Goal: Use online tool/utility: Use online tool/utility

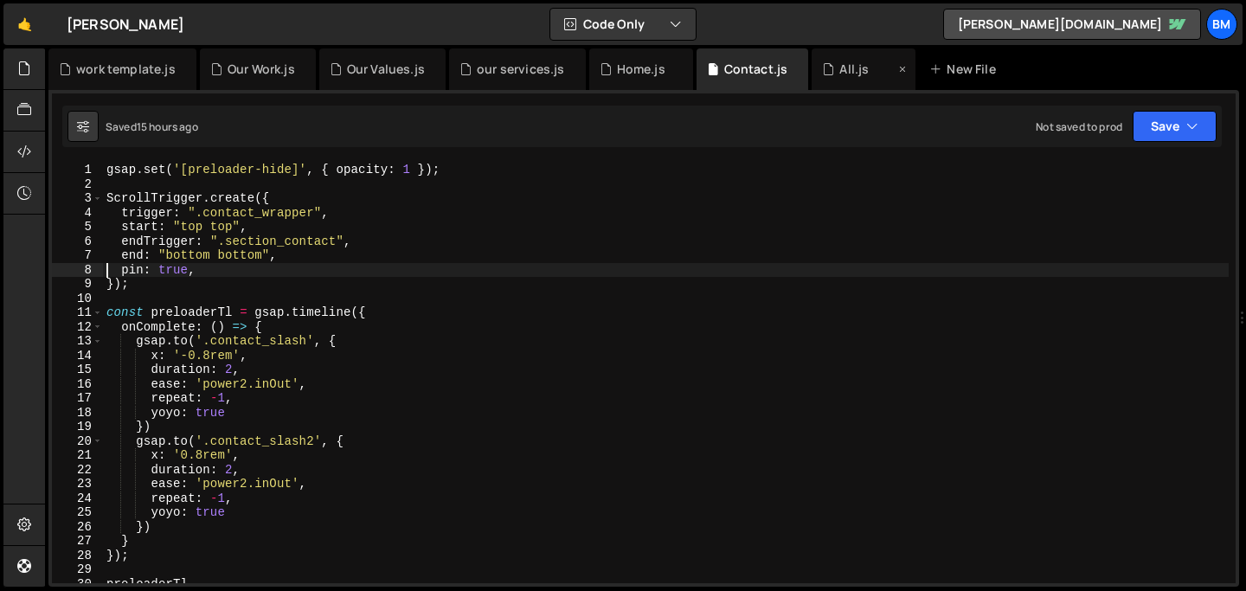
click at [839, 80] on div "All.js" at bounding box center [864, 69] width 104 height 42
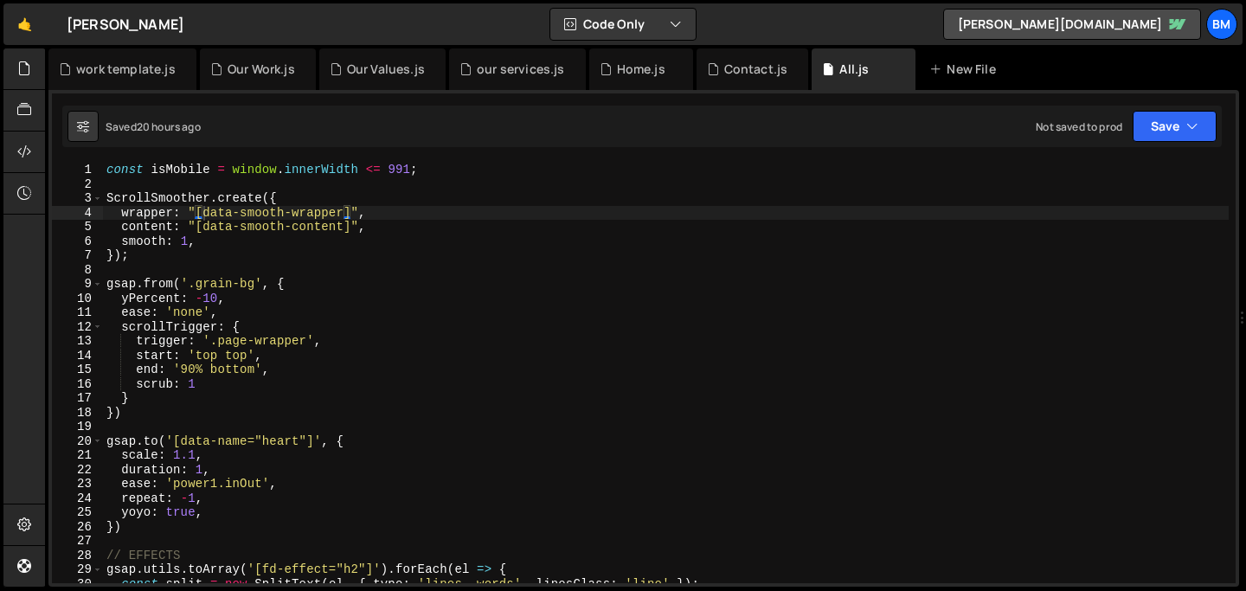
click at [544, 304] on div "const isMobile = window . innerWidth <= 991 ; ScrollSmoother . create ({ wrappe…" at bounding box center [666, 387] width 1126 height 449
type textarea "yPercent: -10,"
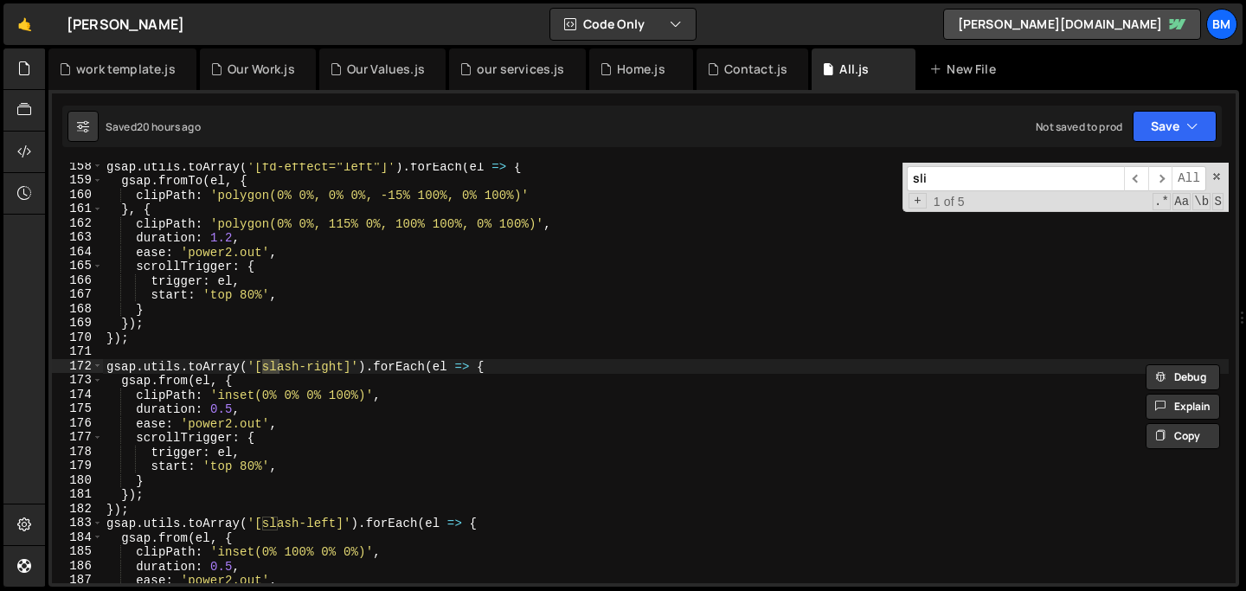
scroll to position [2559, 0]
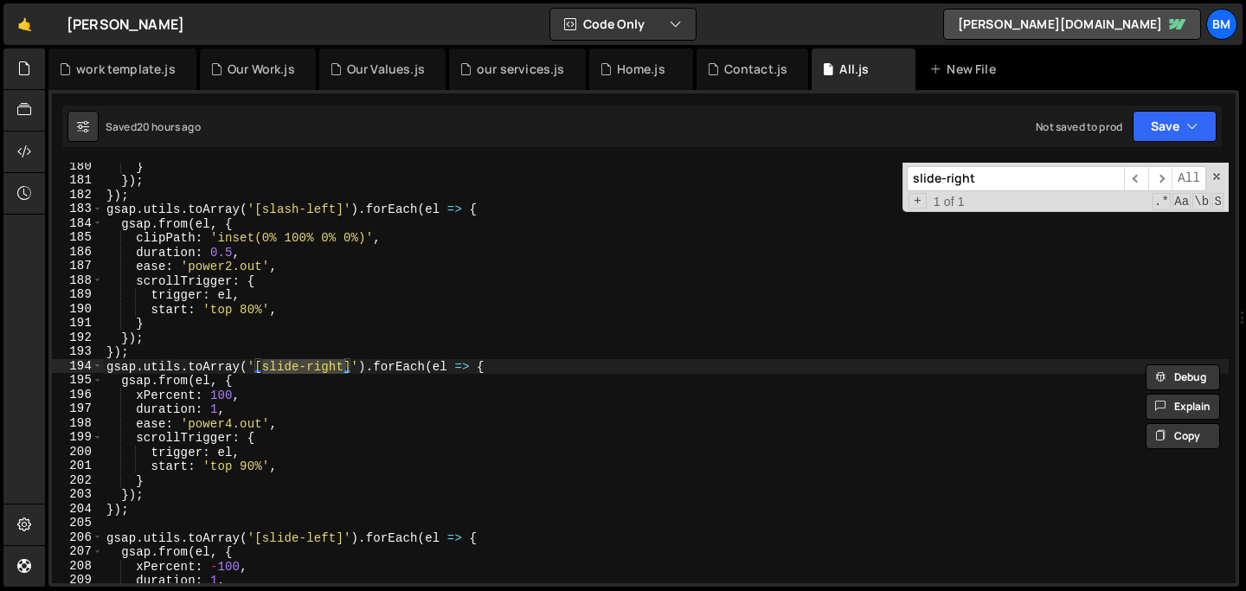
type input "slide-right"
click at [144, 395] on div "} }) ; }) ; gsap . utils . toArray ( '[slash-left]' ) . forEach ( el => { gsap …" at bounding box center [666, 383] width 1126 height 449
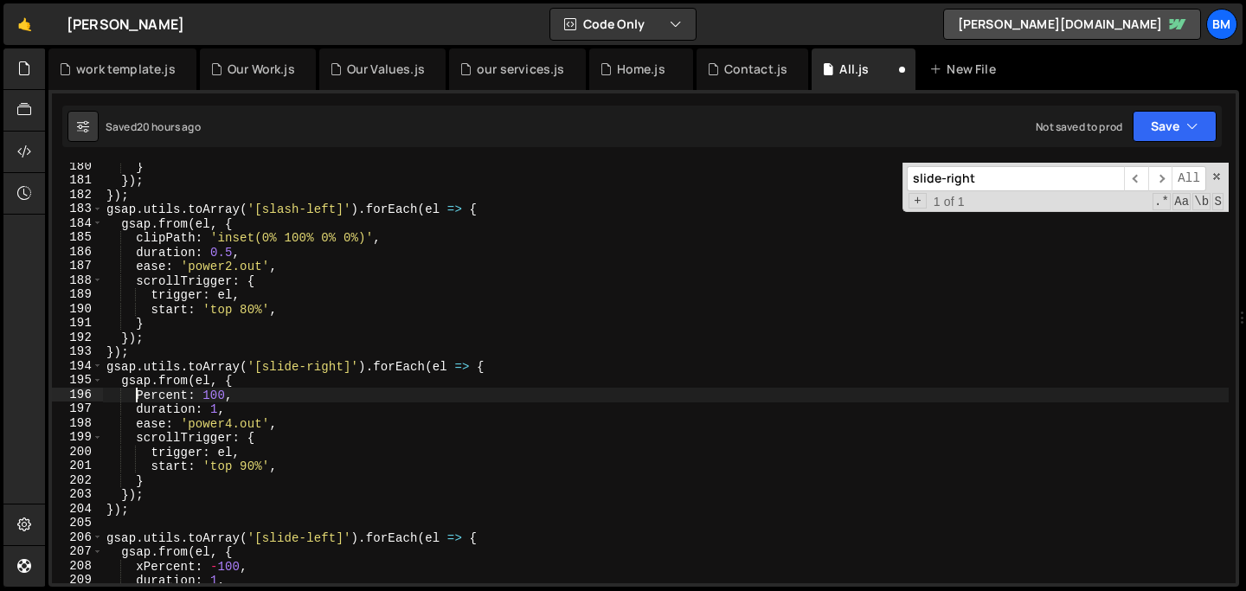
type textarea "yPercent: 100,"
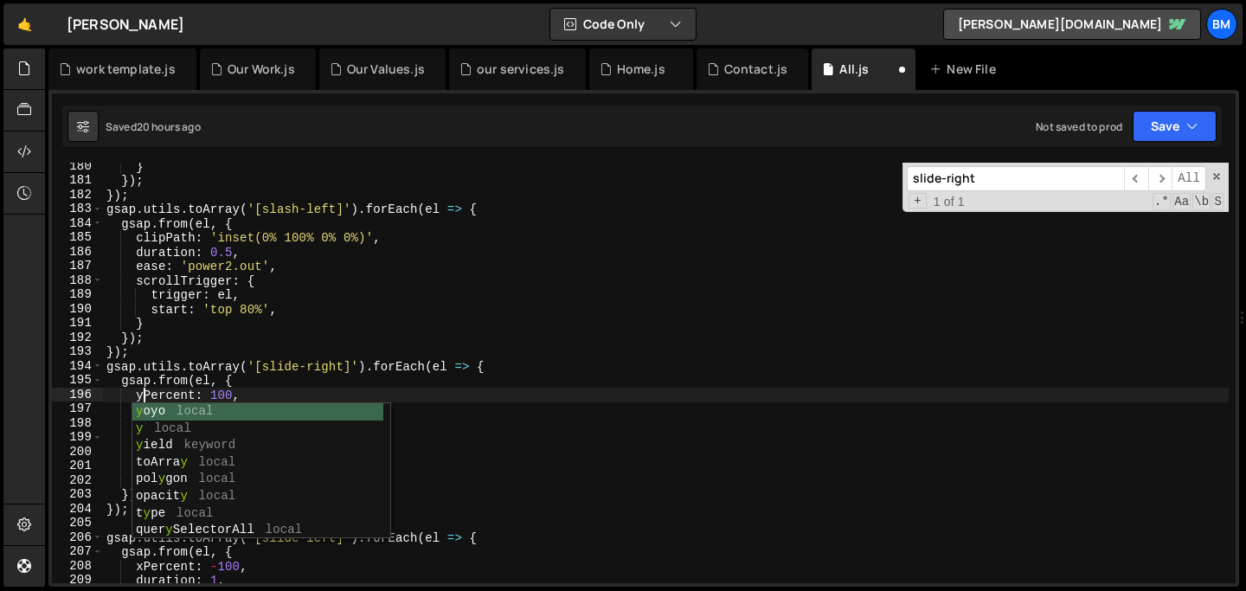
scroll to position [0, 3]
click at [254, 399] on div "} }) ; }) ; gsap . utils . toArray ( '[slash-left]' ) . forEach ( el => { gsap …" at bounding box center [666, 383] width 1126 height 449
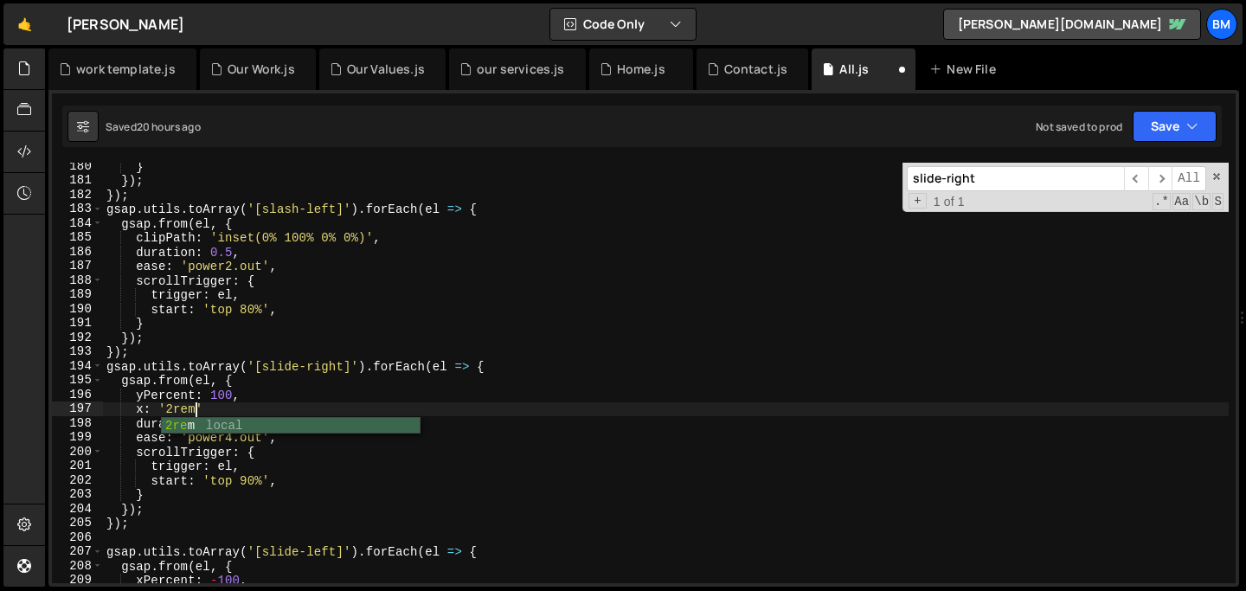
scroll to position [0, 5]
click at [221, 409] on div "} }) ; }) ; gsap . utils . toArray ( '[slash-left]' ) . forEach ( el => { gsap …" at bounding box center [666, 383] width 1126 height 449
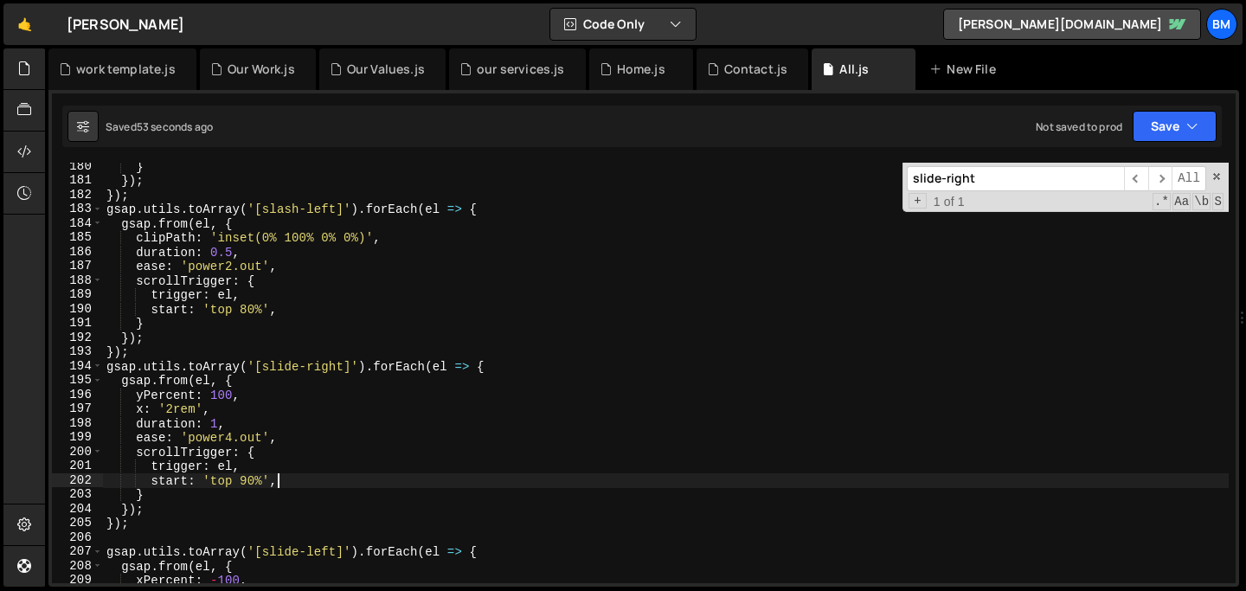
click at [288, 482] on div "} }) ; }) ; gsap . utils . toArray ( '[slash-left]' ) . forEach ( el => { gsap …" at bounding box center [666, 383] width 1126 height 449
type textarea "start: 'top 90%',"
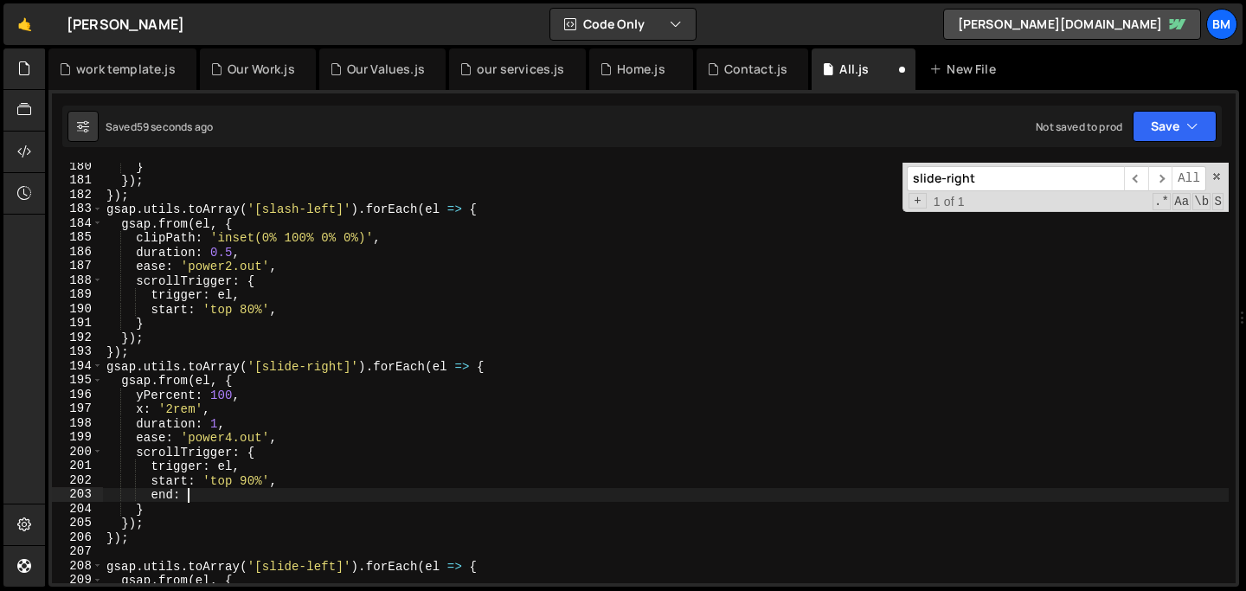
scroll to position [0, 5]
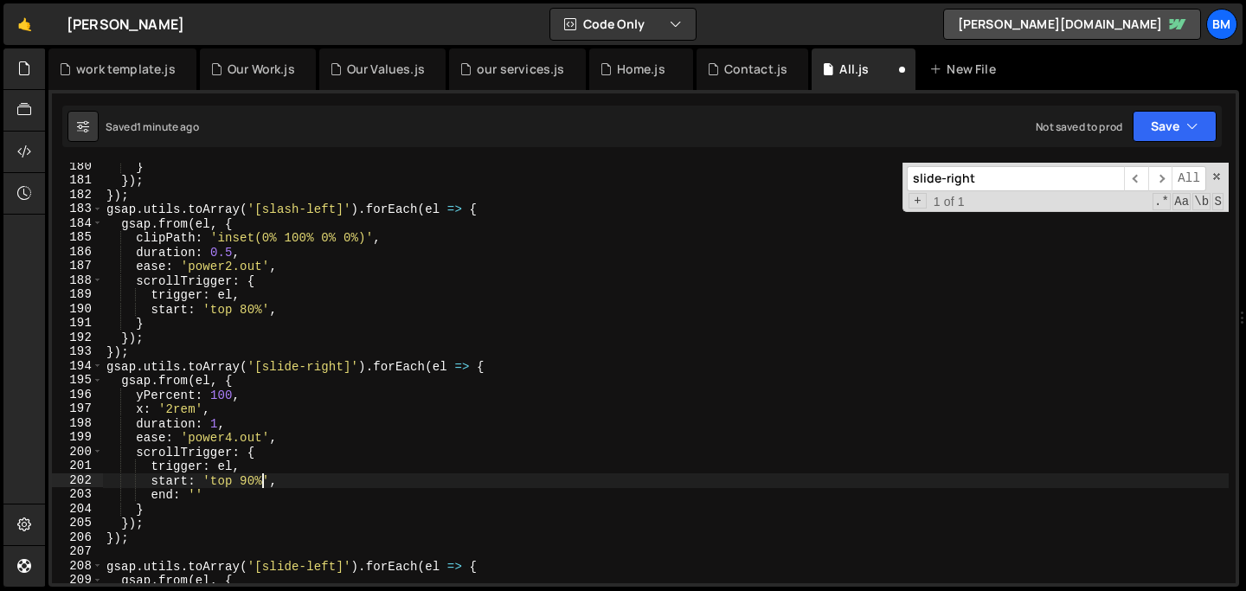
click at [260, 480] on div "} }) ; }) ; gsap . utils . toArray ( '[slash-left]' ) . forEach ( el => { gsap …" at bounding box center [666, 383] width 1126 height 449
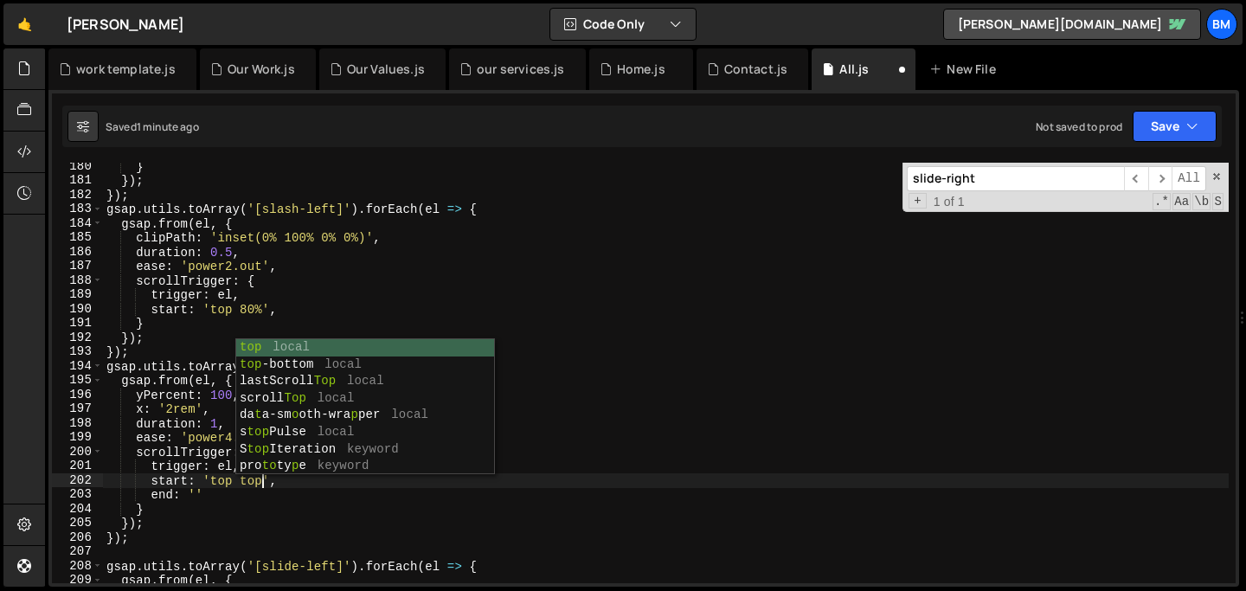
scroll to position [0, 10]
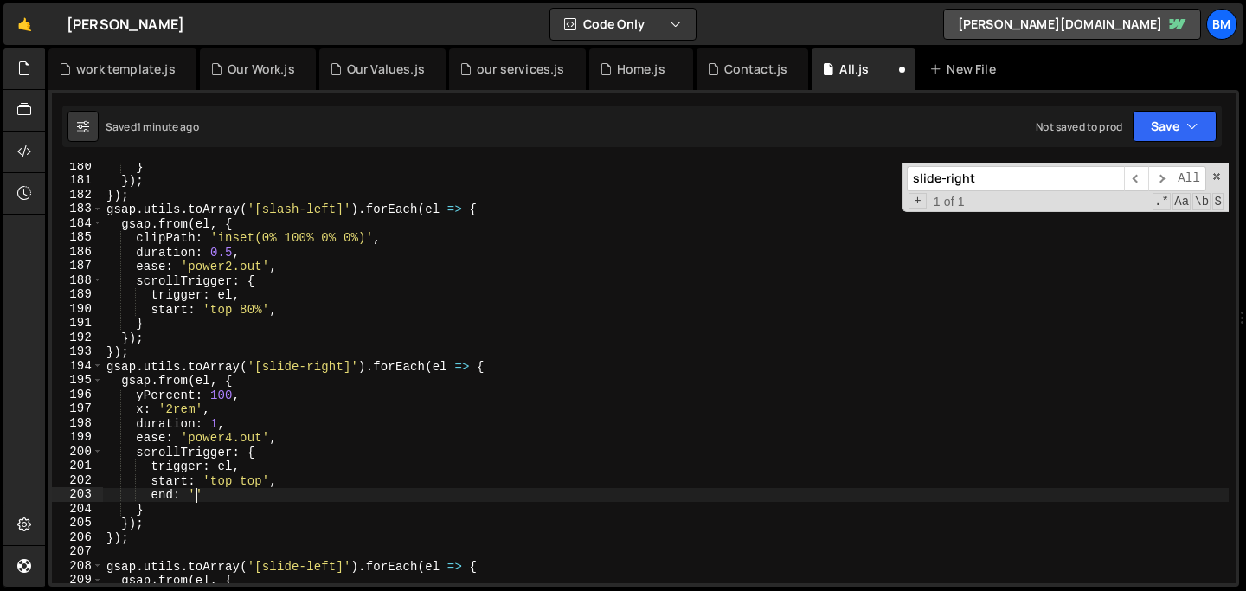
click at [194, 495] on div "} }) ; }) ; gsap . utils . toArray ( '[slash-left]' ) . forEach ( el => { gsap …" at bounding box center [666, 383] width 1126 height 449
click at [328, 487] on div "} }) ; }) ; gsap . utils . toArray ( '[slash-left]' ) . forEach ( el => { gsap …" at bounding box center [666, 383] width 1126 height 449
click at [223, 395] on div "} }) ; }) ; gsap . utils . toArray ( '[slash-left]' ) . forEach ( el => { gsap …" at bounding box center [666, 383] width 1126 height 449
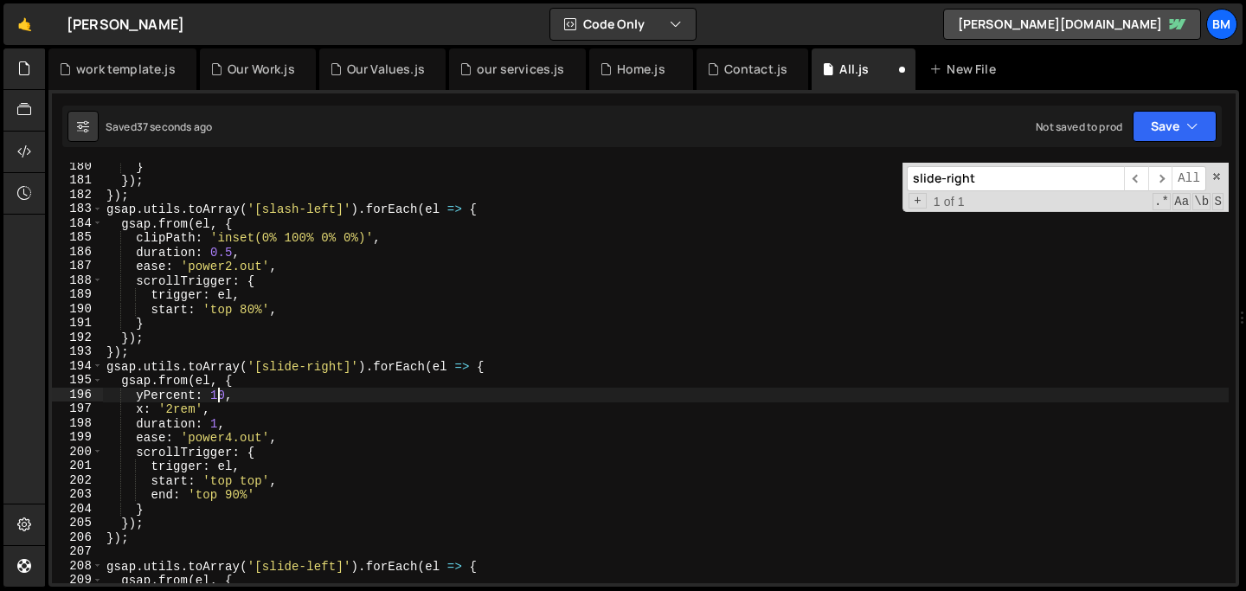
scroll to position [0, 7]
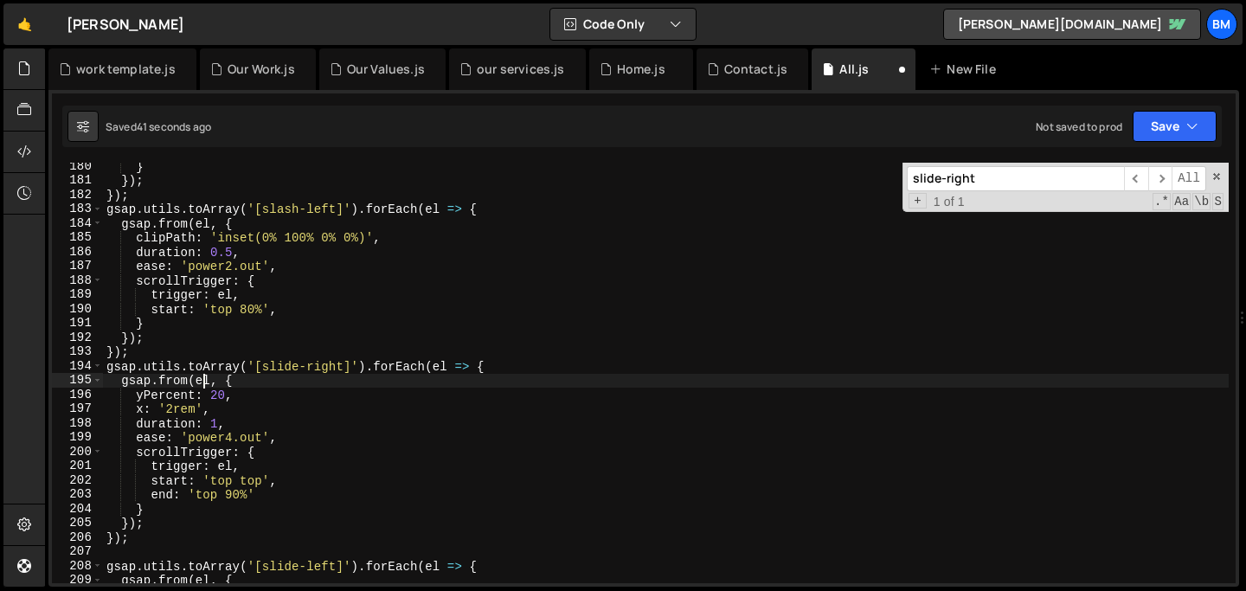
click at [203, 384] on div "} }) ; }) ; gsap . utils . toArray ( '[slash-left]' ) . forEach ( el => { gsap …" at bounding box center [666, 383] width 1126 height 449
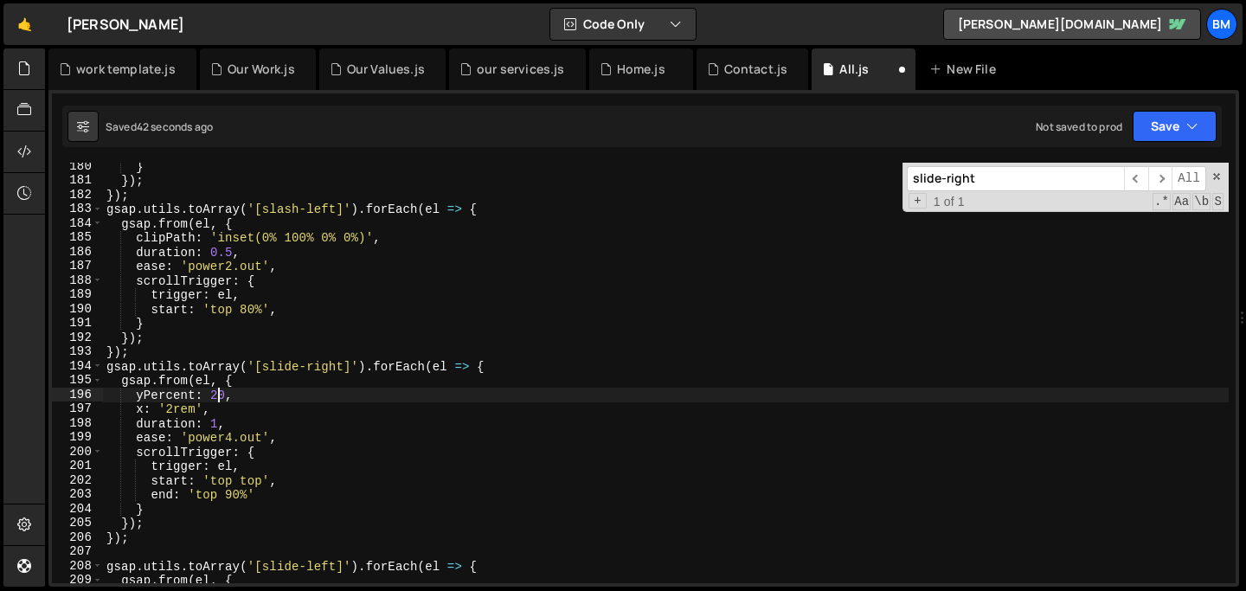
click at [217, 393] on div "} }) ; }) ; gsap . utils . toArray ( '[slash-left]' ) . forEach ( el => { gsap …" at bounding box center [666, 383] width 1126 height 449
click at [167, 399] on div "} }) ; }) ; gsap . utils . toArray ( '[slash-left]' ) . forEach ( el => { gsap …" at bounding box center [666, 383] width 1126 height 449
click at [164, 399] on div "} }) ; }) ; gsap . utils . toArray ( '[slash-left]' ) . forEach ( el => { gsap …" at bounding box center [666, 383] width 1126 height 449
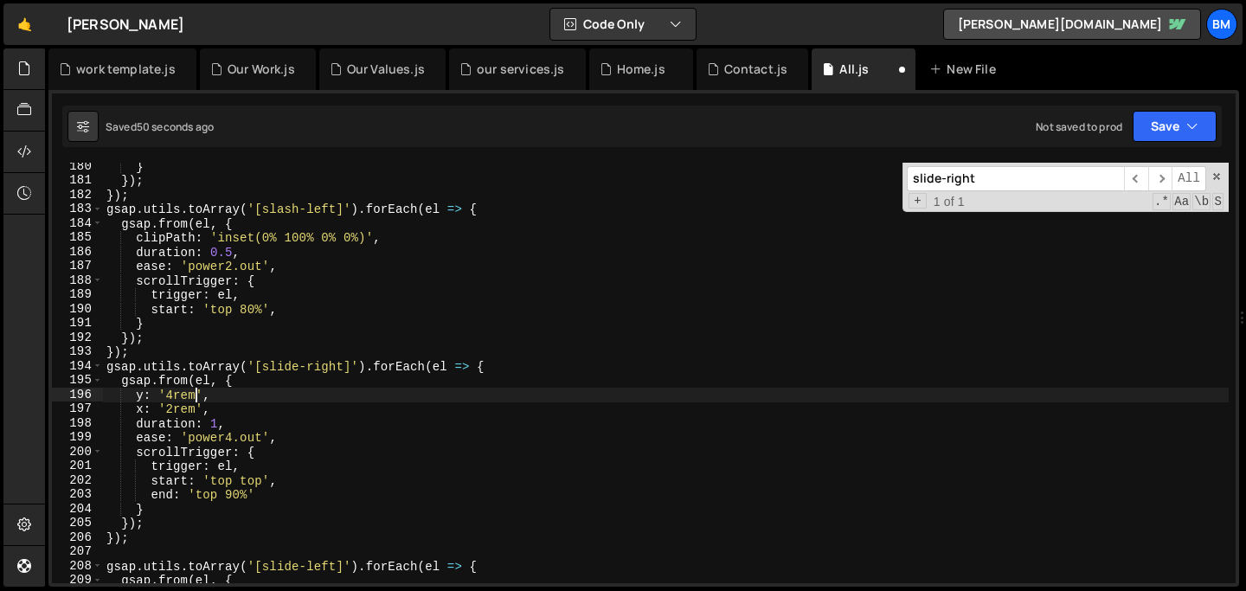
scroll to position [0, 5]
click at [220, 393] on div "} }) ; }) ; gsap . utils . toArray ( '[slash-left]' ) . forEach ( el => { gsap …" at bounding box center [666, 383] width 1126 height 449
click at [175, 393] on div "} }) ; }) ; gsap . utils . toArray ( '[slash-left]' ) . forEach ( el => { gsap …" at bounding box center [666, 383] width 1126 height 449
click at [170, 393] on div "} }) ; }) ; gsap . utils . toArray ( '[slash-left]' ) . forEach ( el => { gsap …" at bounding box center [666, 383] width 1126 height 449
click at [228, 407] on div "} }) ; }) ; gsap . utils . toArray ( '[slash-left]' ) . forEach ( el => { gsap …" at bounding box center [666, 383] width 1126 height 449
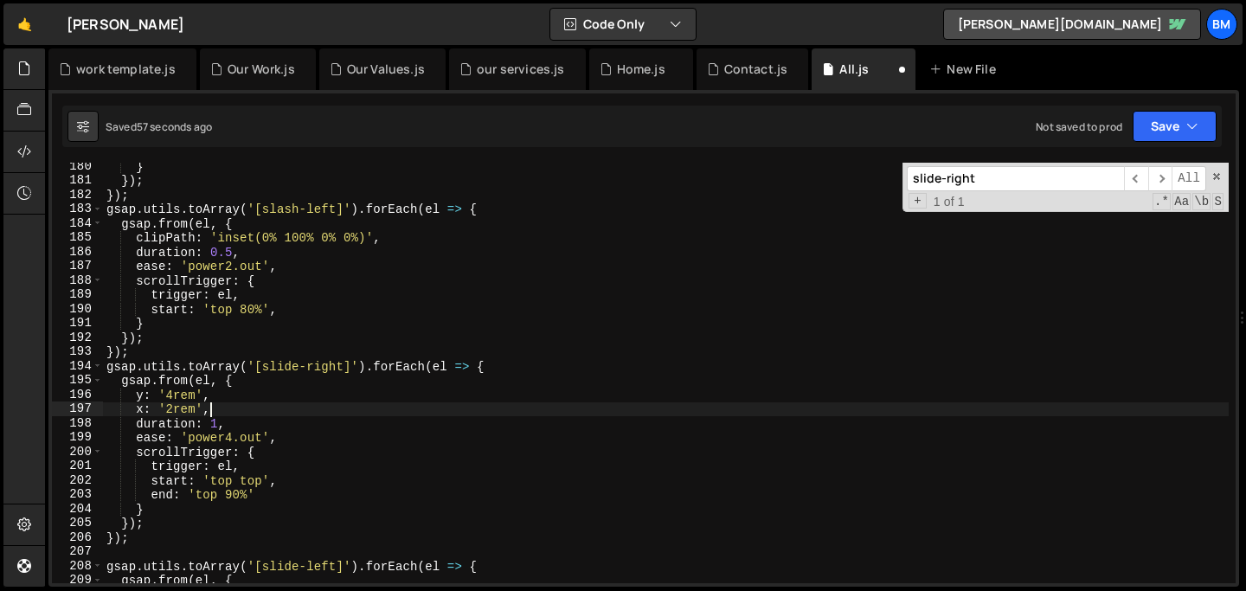
click at [267, 492] on div "} }) ; }) ; gsap . utils . toArray ( '[slash-left]' ) . forEach ( el => { gsap …" at bounding box center [666, 383] width 1126 height 449
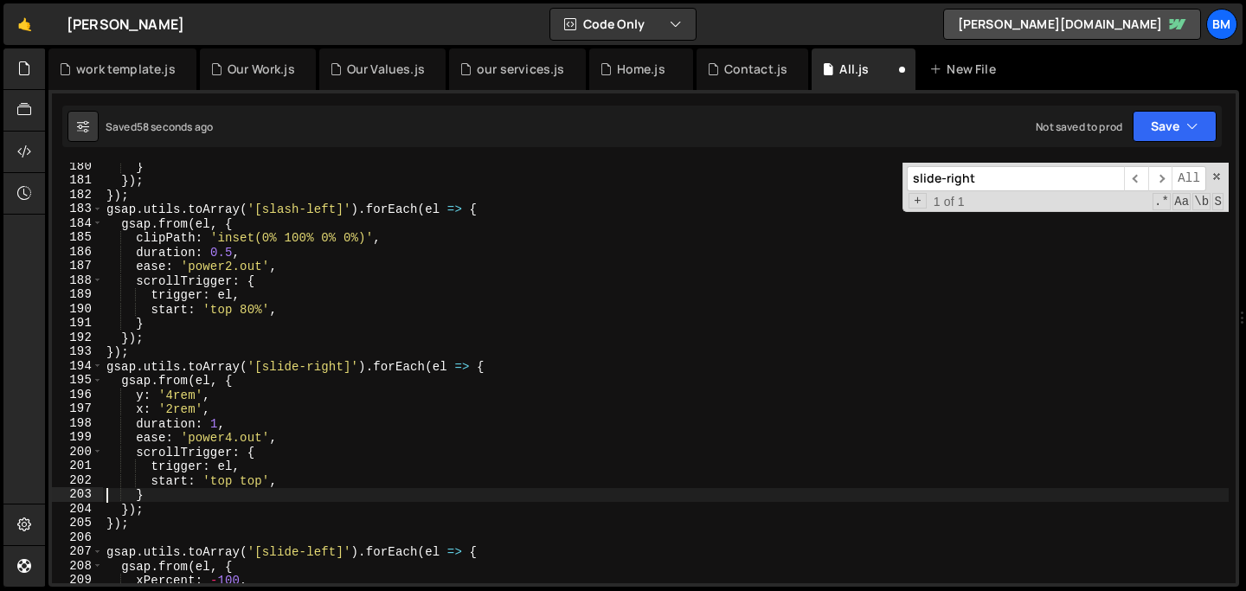
scroll to position [0, 2]
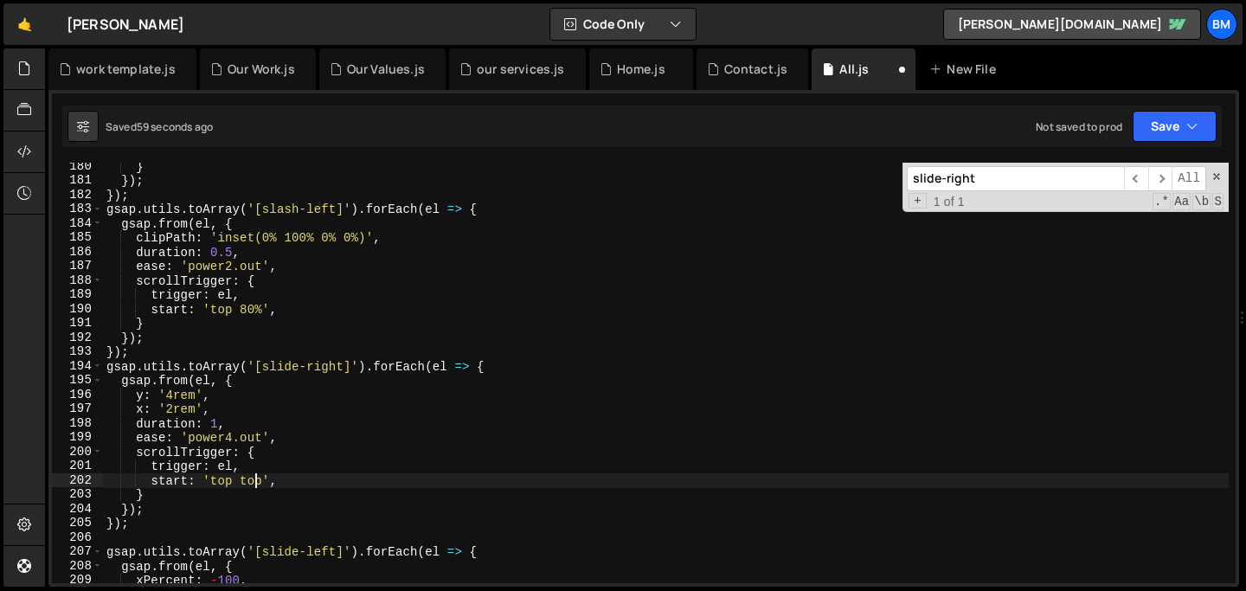
click at [257, 480] on div "} }) ; }) ; gsap . utils . toArray ( '[slash-left]' ) . forEach ( el => { gsap …" at bounding box center [666, 383] width 1126 height 449
click at [257, 483] on div "} }) ; }) ; gsap . utils . toArray ( '[slash-left]' ) . forEach ( el => { gsap …" at bounding box center [666, 383] width 1126 height 449
click at [1215, 177] on span at bounding box center [1216, 176] width 12 height 12
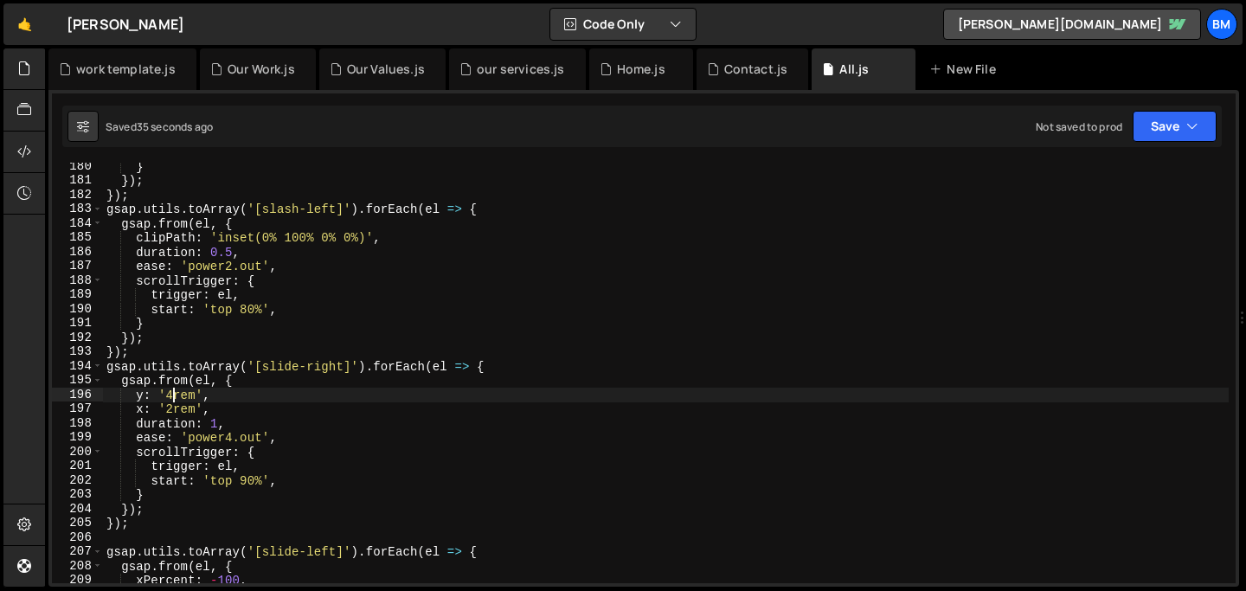
click at [173, 394] on div "} }) ; }) ; gsap . utils . toArray ( '[slash-left]' ) . forEach ( el => { gsap …" at bounding box center [666, 383] width 1126 height 449
drag, startPoint x: 202, startPoint y: 397, endPoint x: 160, endPoint y: 397, distance: 41.5
click at [160, 397] on div "} }) ; }) ; gsap . utils . toArray ( '[slash-left]' ) . forEach ( el => { gsap …" at bounding box center [666, 383] width 1126 height 449
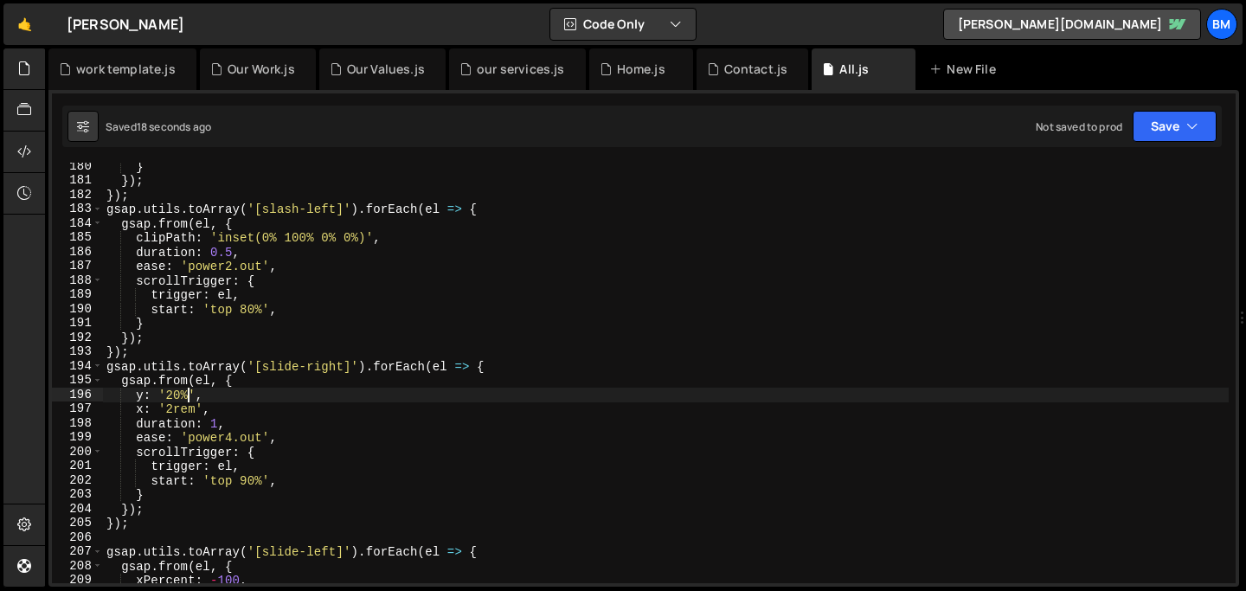
click at [246, 387] on div "} }) ; }) ; gsap . utils . toArray ( '[slash-left]' ) . forEach ( el => { gsap …" at bounding box center [666, 383] width 1126 height 449
type textarea "gsap.from(el, {"
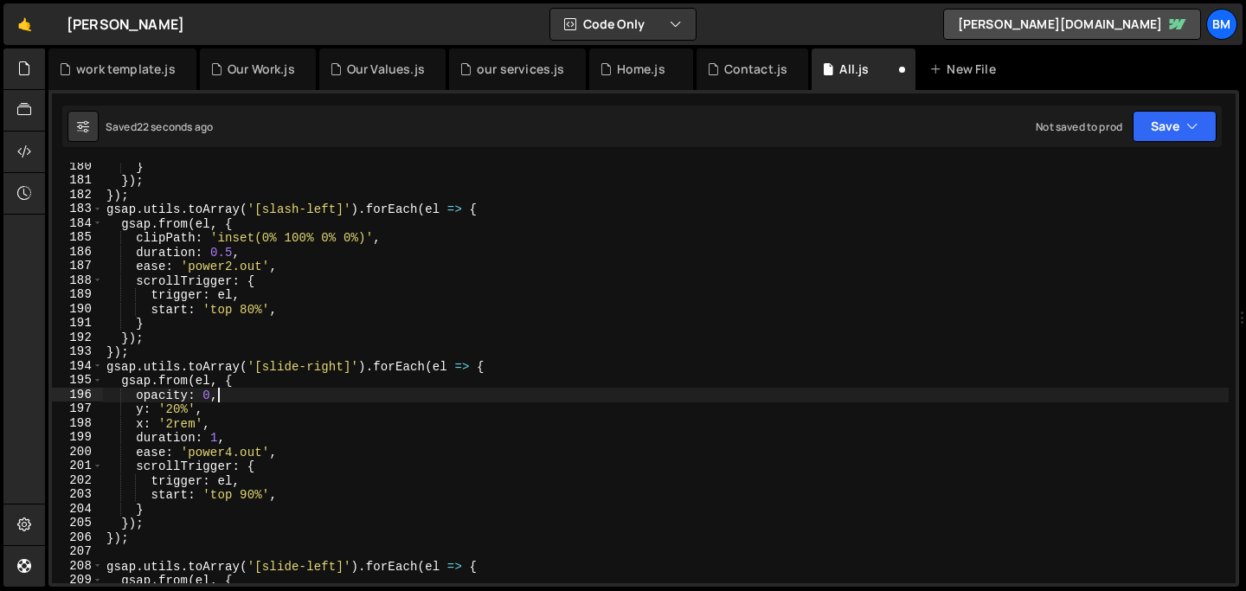
scroll to position [0, 7]
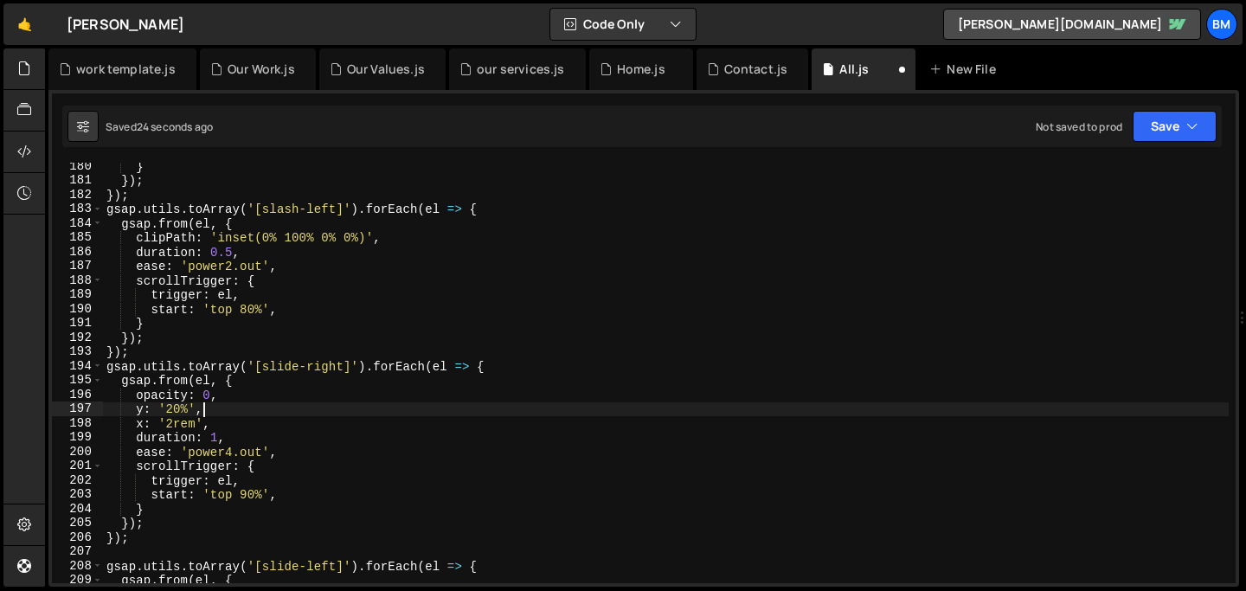
click at [203, 406] on div "} }) ; }) ; gsap . utils . toArray ( '[slash-left]' ) . forEach ( el => { gsap …" at bounding box center [666, 383] width 1126 height 449
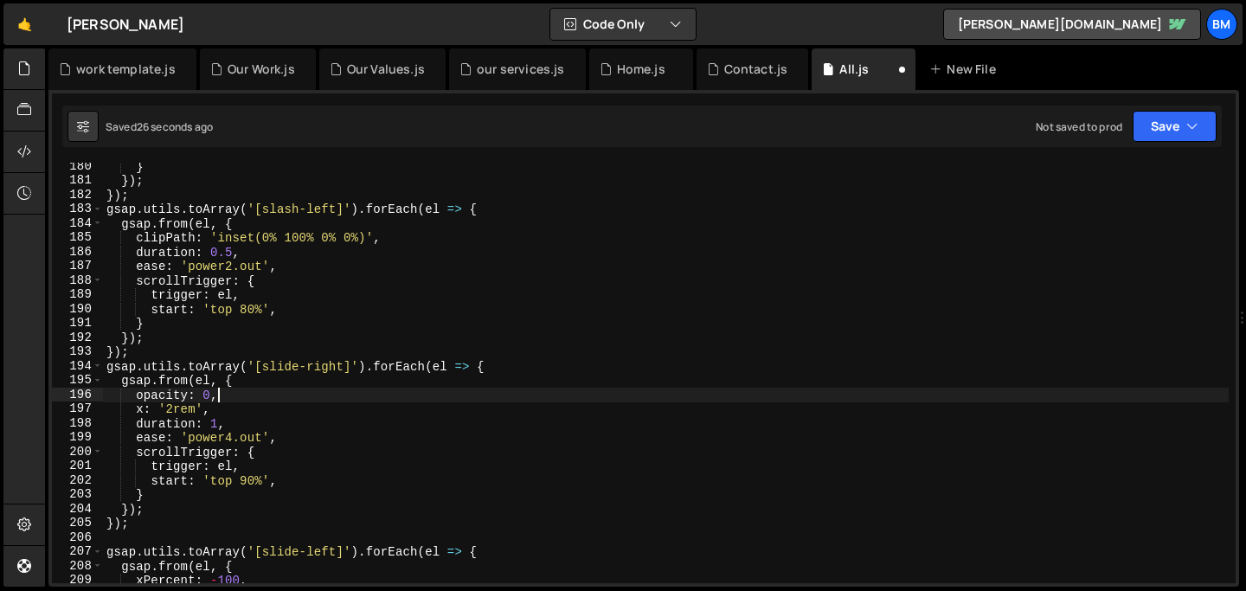
click at [246, 395] on div "} }) ; }) ; gsap . utils . toArray ( '[slash-left]' ) . forEach ( el => { gsap …" at bounding box center [666, 383] width 1126 height 449
type textarea "opacity: 0,"
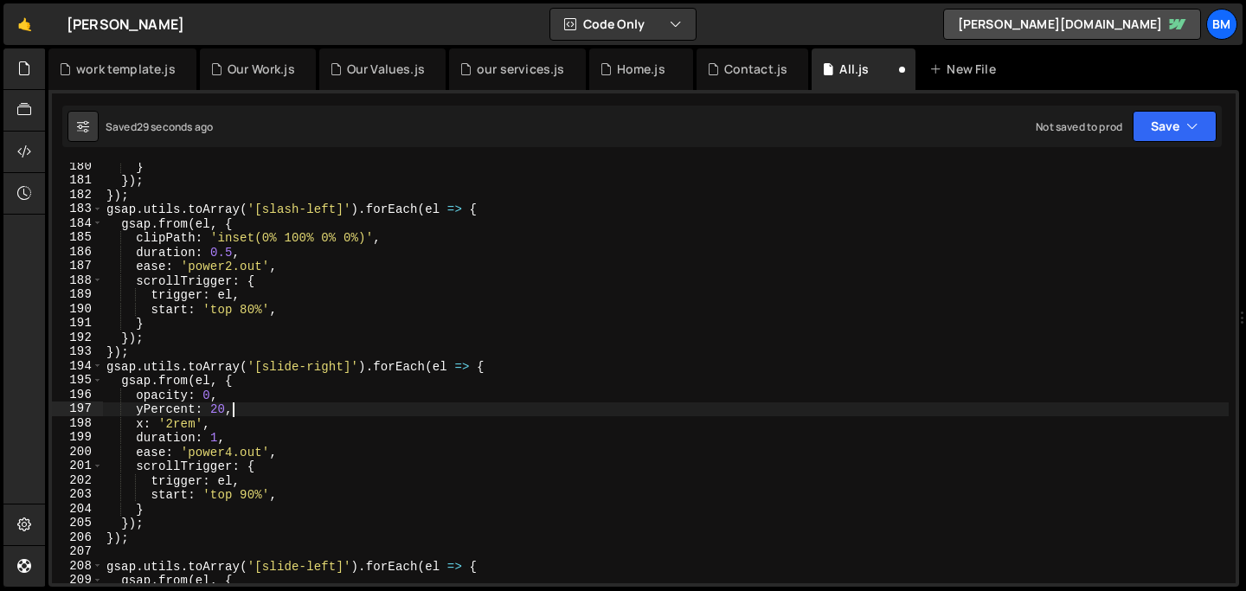
scroll to position [0, 8]
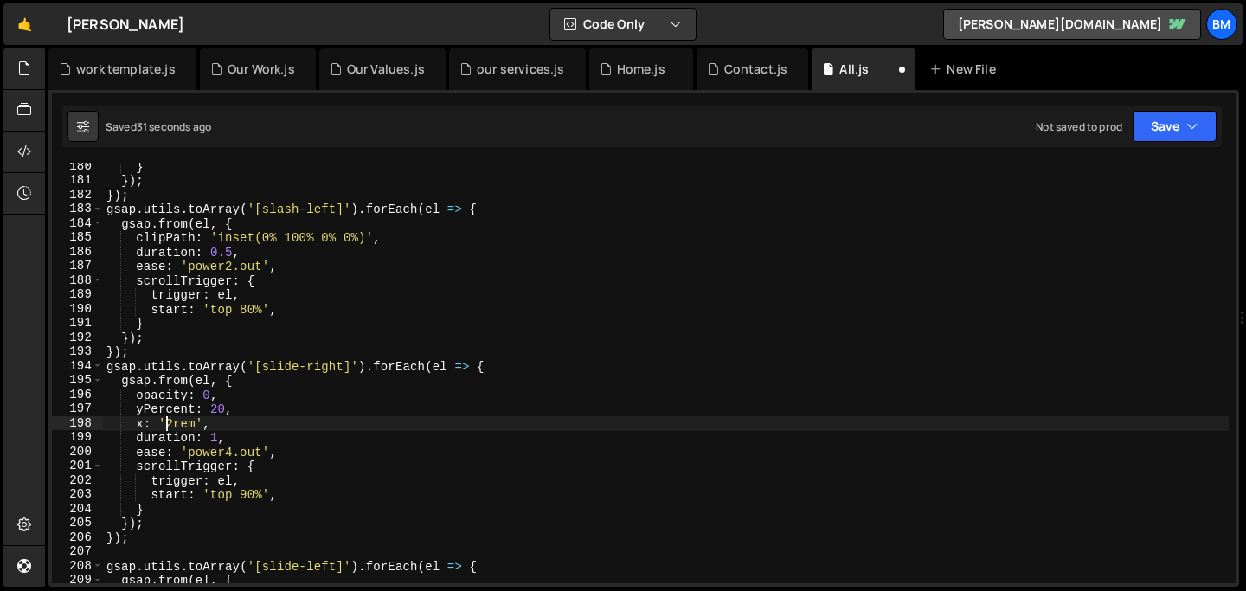
click at [166, 423] on div "} }) ; }) ; gsap . utils . toArray ( '[slash-left]' ) . forEach ( el => { gsap …" at bounding box center [666, 383] width 1126 height 449
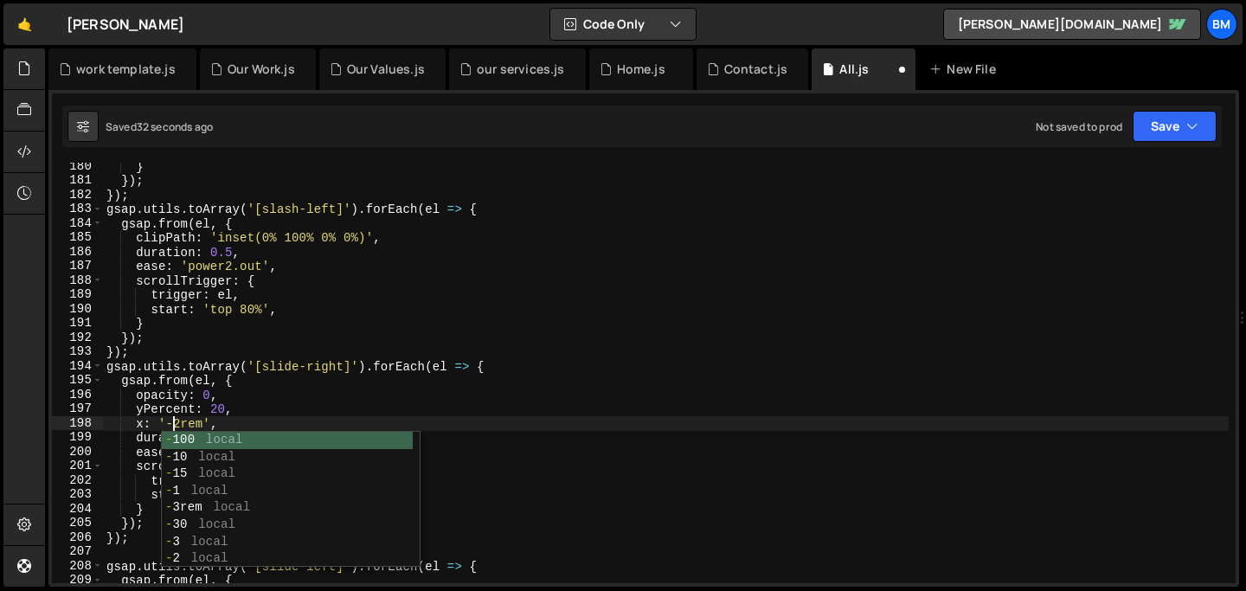
scroll to position [0, 5]
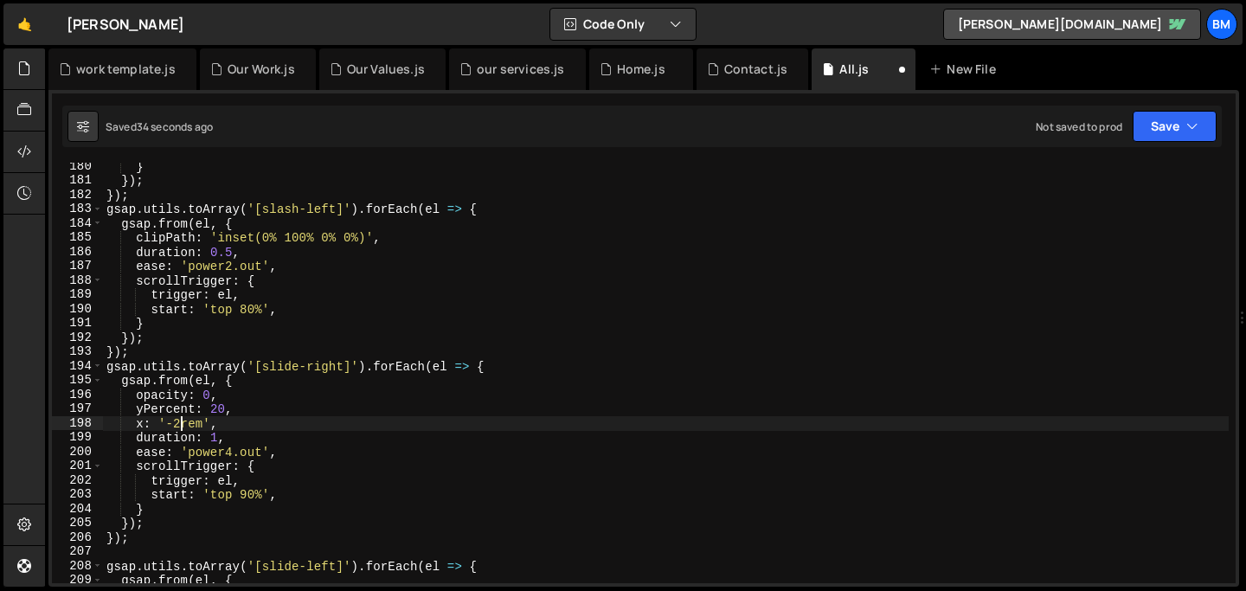
click at [180, 418] on div "} }) ; }) ; gsap . utils . toArray ( '[slash-left]' ) . forEach ( el => { gsap …" at bounding box center [666, 383] width 1126 height 449
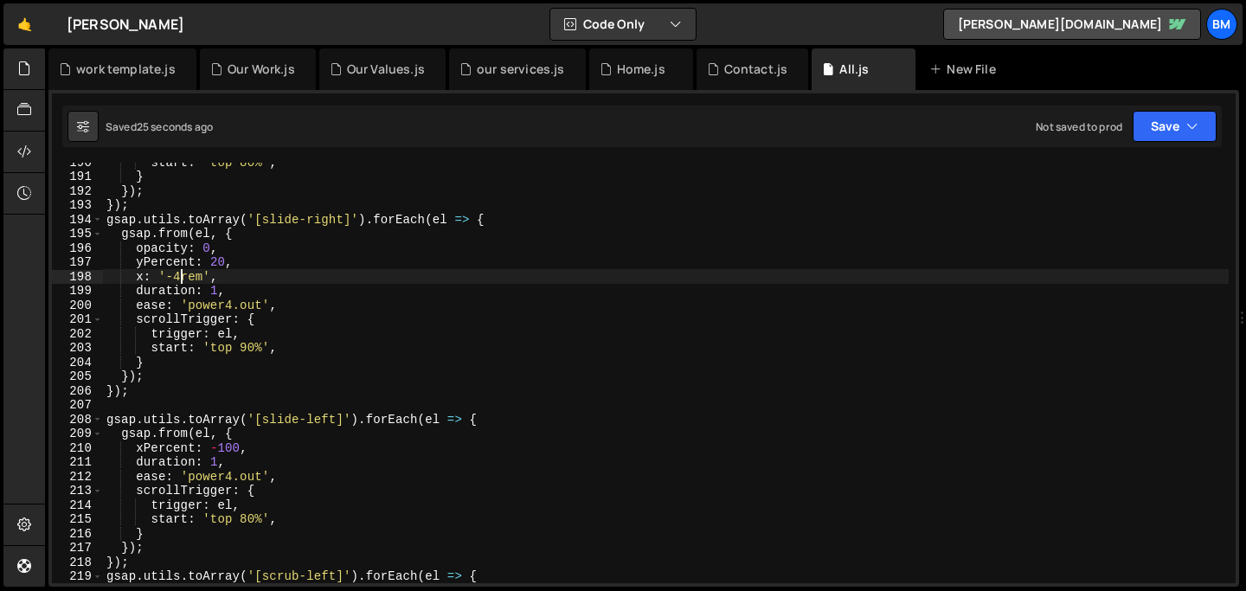
scroll to position [2705, 0]
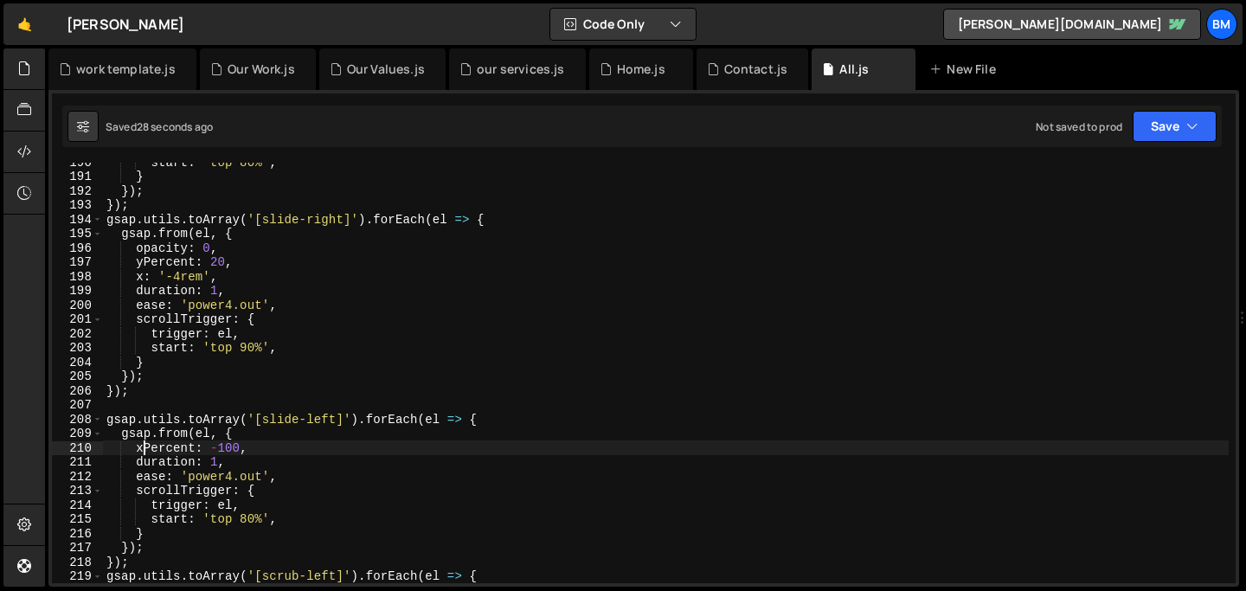
click at [144, 444] on div "start : 'top 80%' , } }) ; }) ; gsap . utils . toArray ( '[slide-right]' ) . fo…" at bounding box center [666, 379] width 1126 height 449
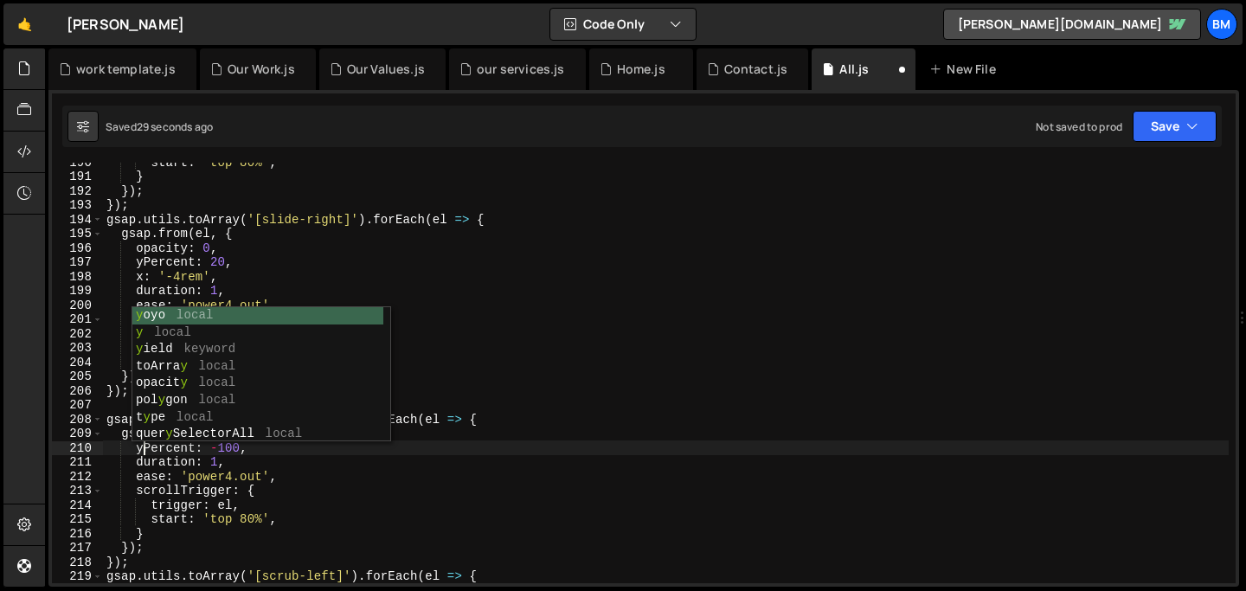
scroll to position [0, 3]
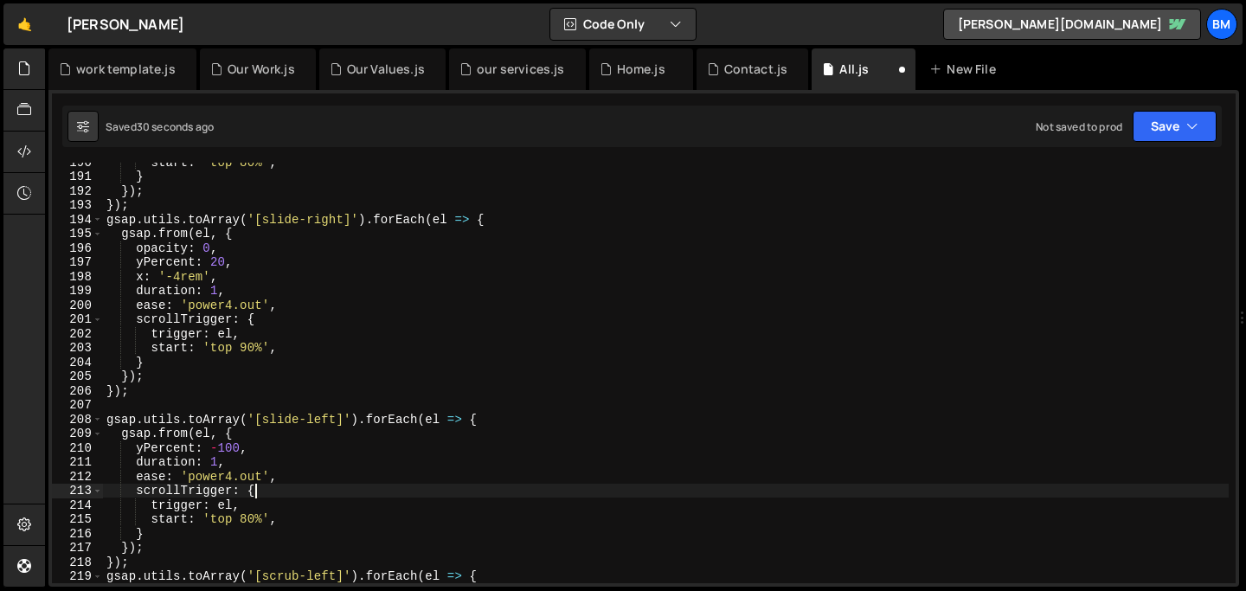
click at [260, 488] on div "start : 'top 80%' , } }) ; }) ; gsap . utils . toArray ( '[slide-right]' ) . fo…" at bounding box center [666, 379] width 1126 height 449
click at [238, 449] on div "start : 'top 80%' , } }) ; }) ; gsap . utils . toArray ( '[slide-right]' ) . fo…" at bounding box center [666, 379] width 1126 height 449
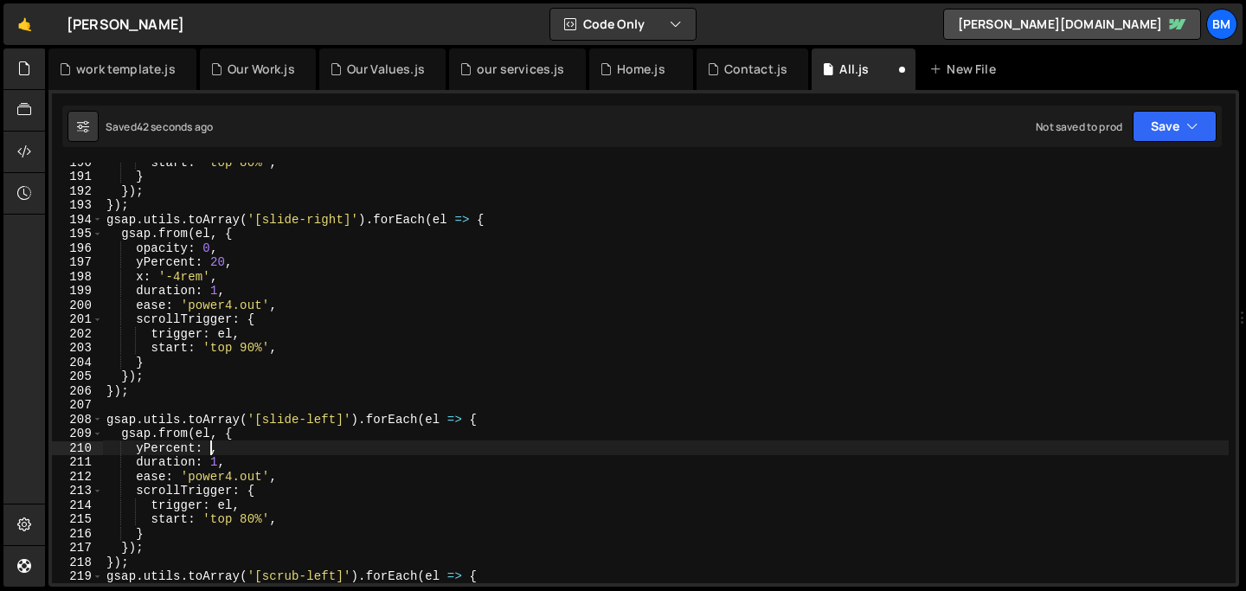
type textarea "yPercent: 20,"
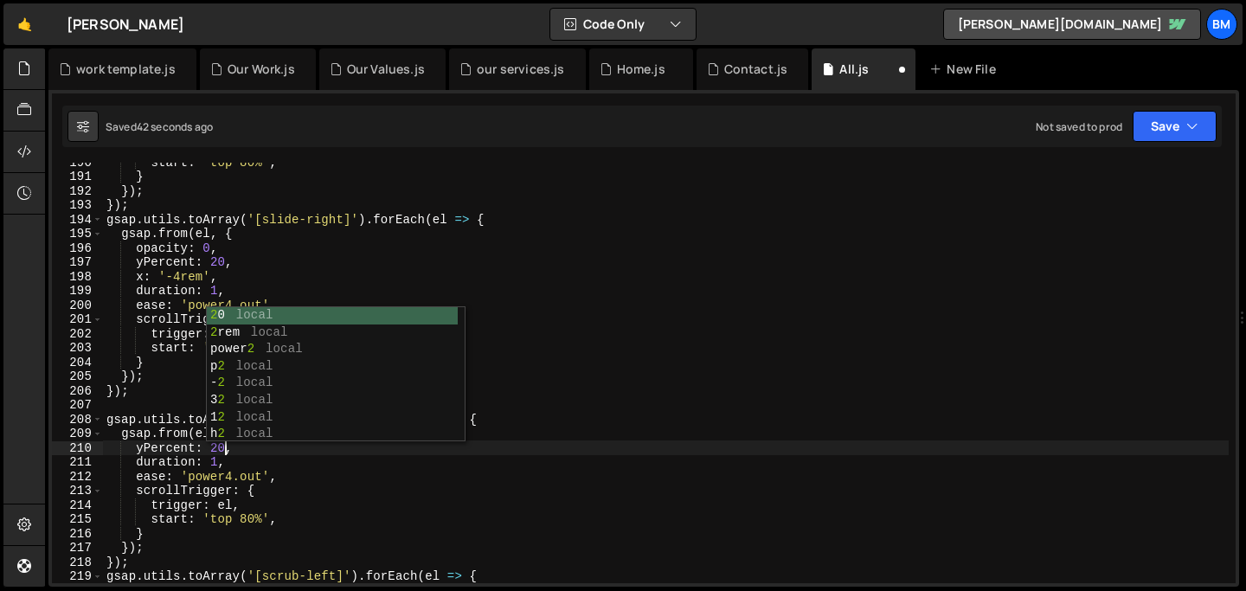
scroll to position [0, 8]
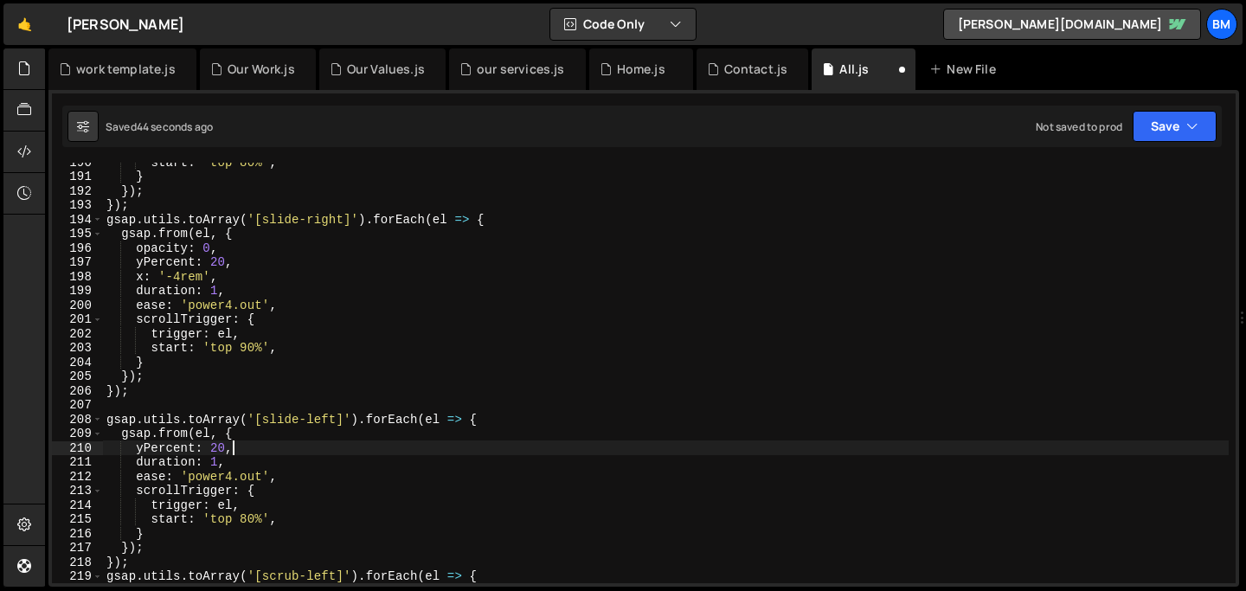
click at [251, 449] on div "start : 'top 80%' , } }) ; }) ; gsap . utils . toArray ( '[slide-right]' ) . fo…" at bounding box center [666, 379] width 1126 height 449
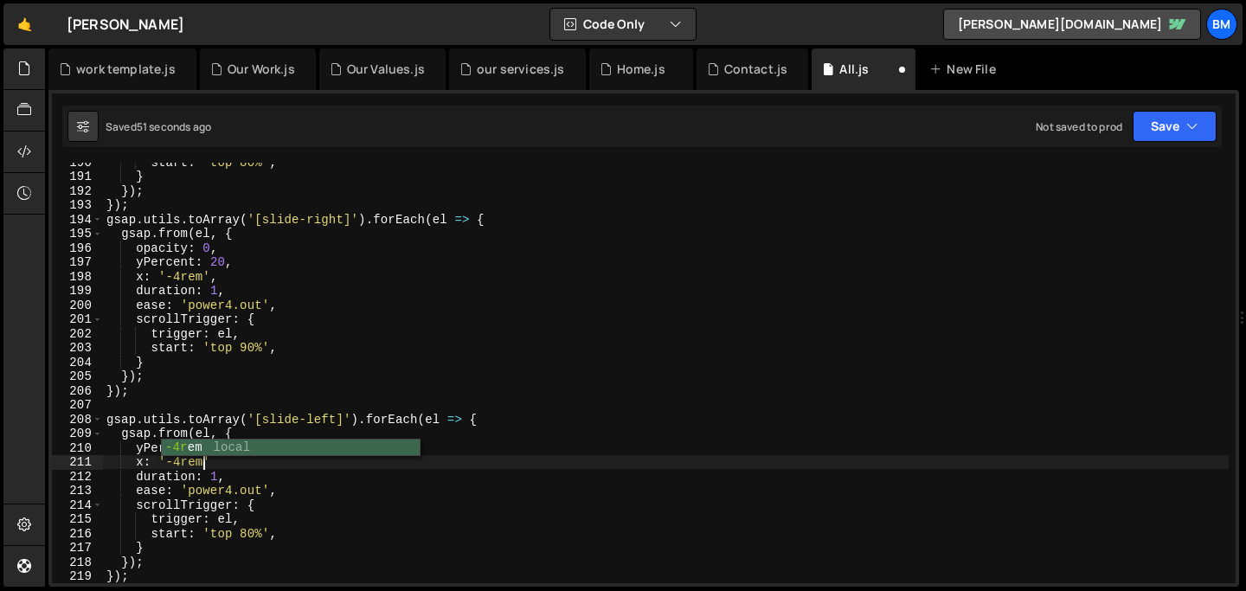
scroll to position [0, 5]
click at [240, 459] on div "start : 'top 80%' , } }) ; }) ; gsap . utils . toArray ( '[slide-right]' ) . fo…" at bounding box center [666, 379] width 1126 height 449
click at [279, 452] on div "start : 'top 80%' , } }) ; }) ; gsap . utils . toArray ( '[slide-right]' ) . fo…" at bounding box center [666, 379] width 1126 height 449
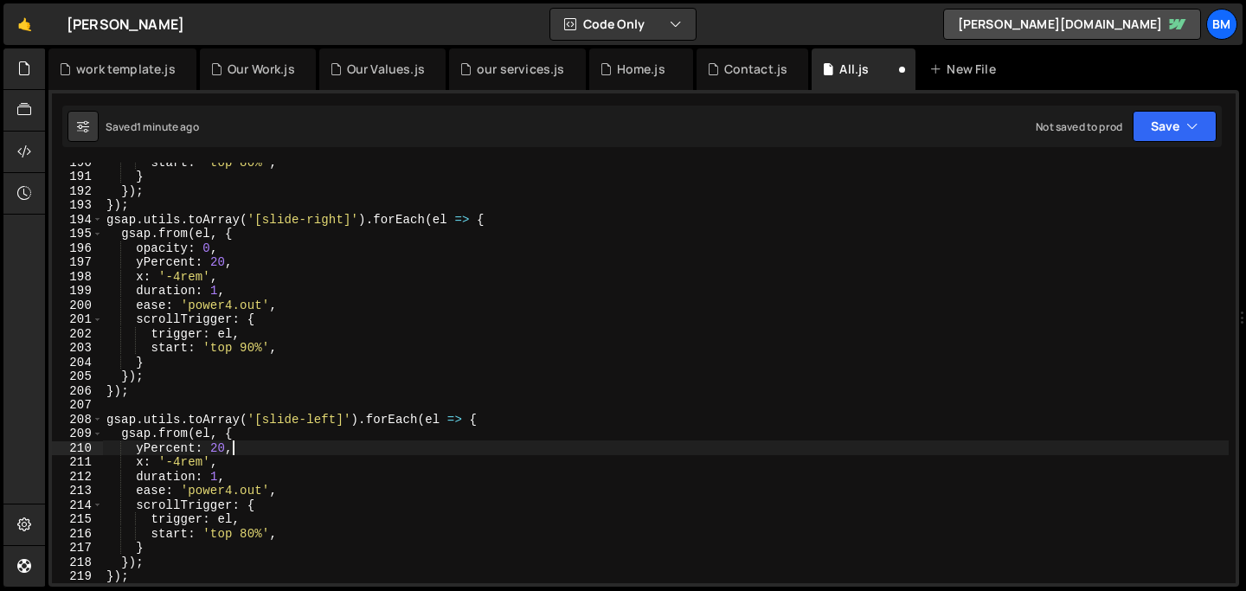
click at [278, 445] on div "start : 'top 80%' , } }) ; }) ; gsap . utils . toArray ( '[slide-right]' ) . fo…" at bounding box center [666, 379] width 1126 height 449
click at [266, 447] on div "start : 'top 80%' , } }) ; }) ; gsap . utils . toArray ( '[slide-right]' ) . fo…" at bounding box center [666, 379] width 1126 height 449
click at [240, 466] on div "start : 'top 80%' , } }) ; }) ; gsap . utils . toArray ( '[slide-right]' ) . fo…" at bounding box center [666, 379] width 1126 height 449
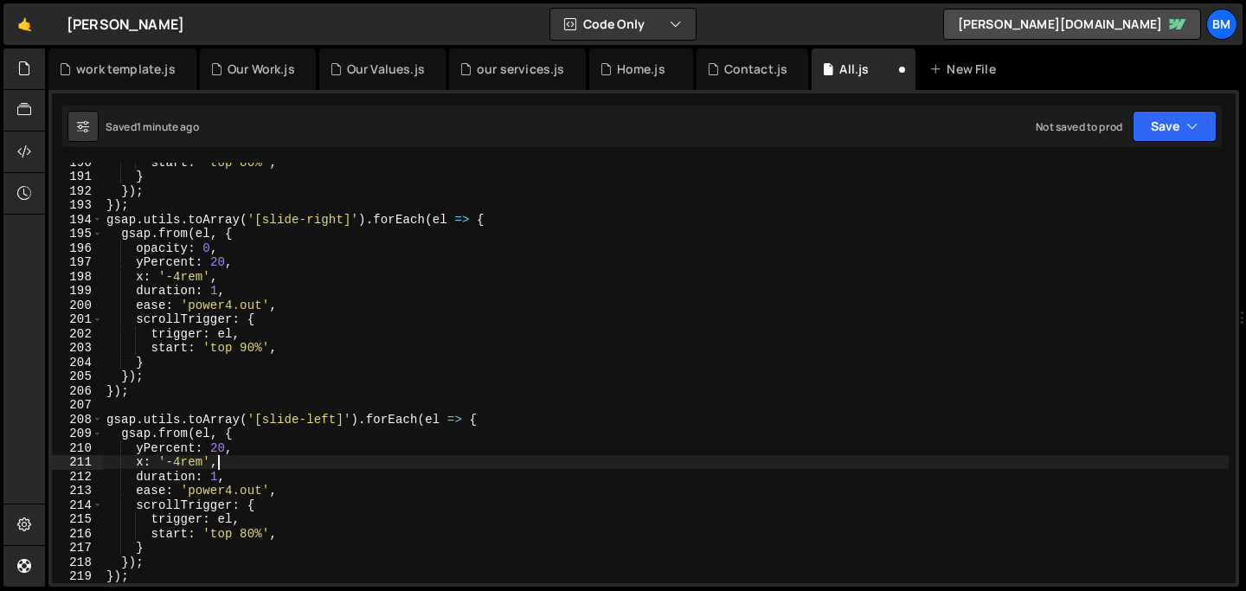
click at [281, 474] on div "start : 'top 80%' , } }) ; }) ; gsap . utils . toArray ( '[slide-right]' ) . fo…" at bounding box center [666, 379] width 1126 height 449
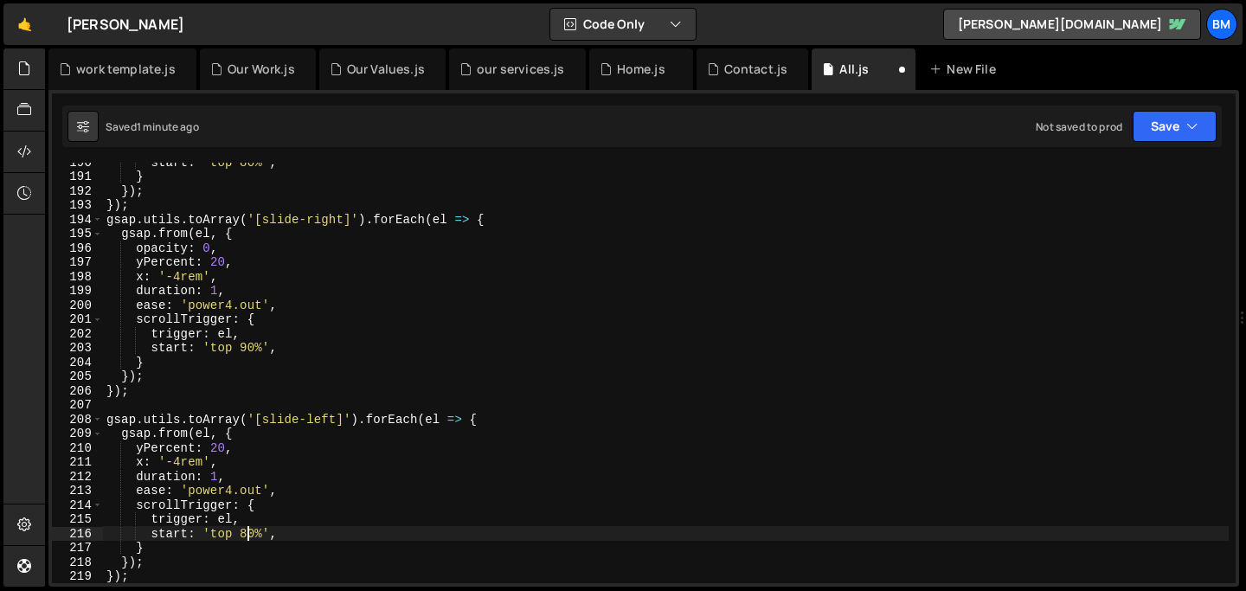
click at [248, 537] on div "start : 'top 80%' , } }) ; }) ; gsap . utils . toArray ( '[slide-right]' ) . fo…" at bounding box center [666, 379] width 1126 height 449
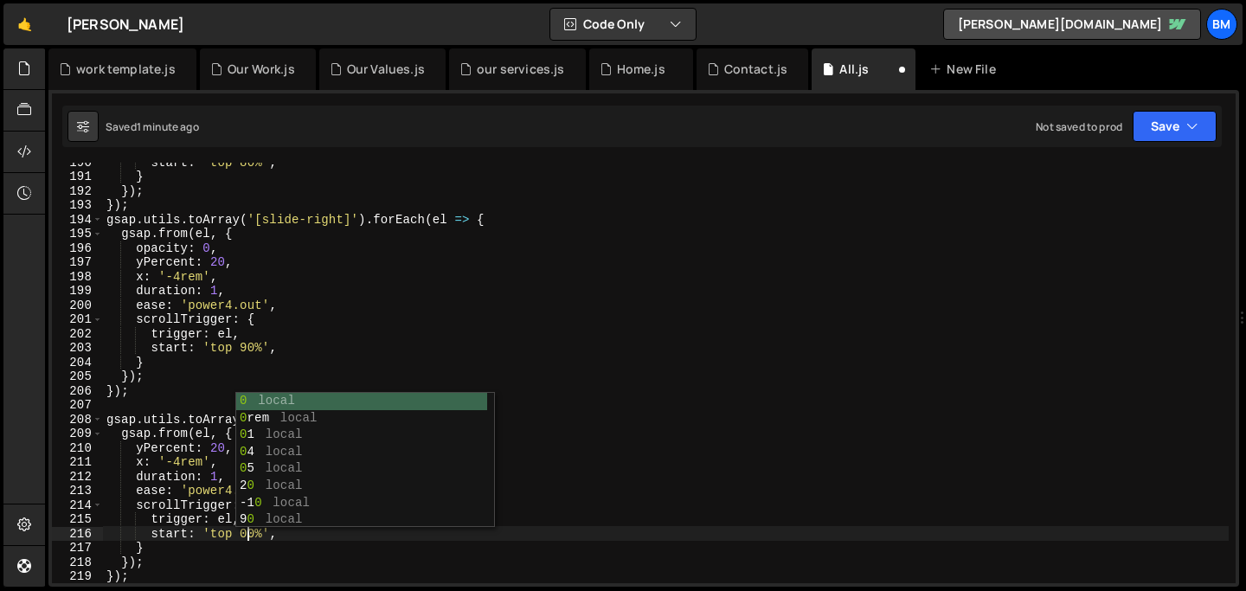
scroll to position [0, 10]
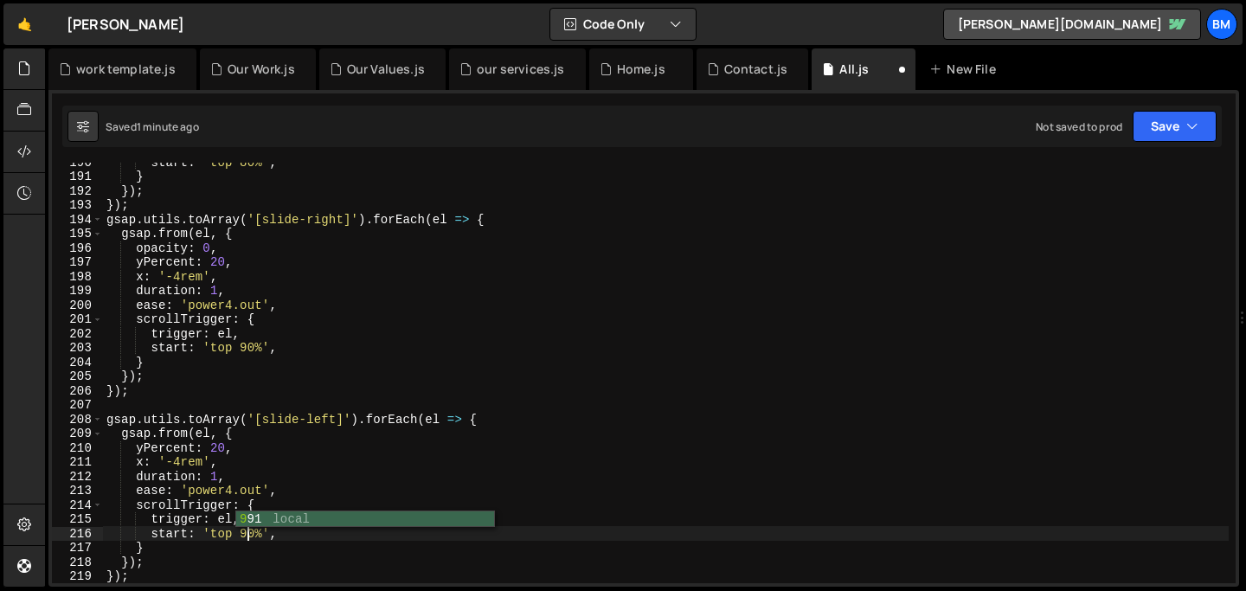
click at [209, 462] on div "start : 'top 80%' , } }) ; }) ; gsap . utils . toArray ( '[slide-right]' ) . fo…" at bounding box center [666, 379] width 1126 height 449
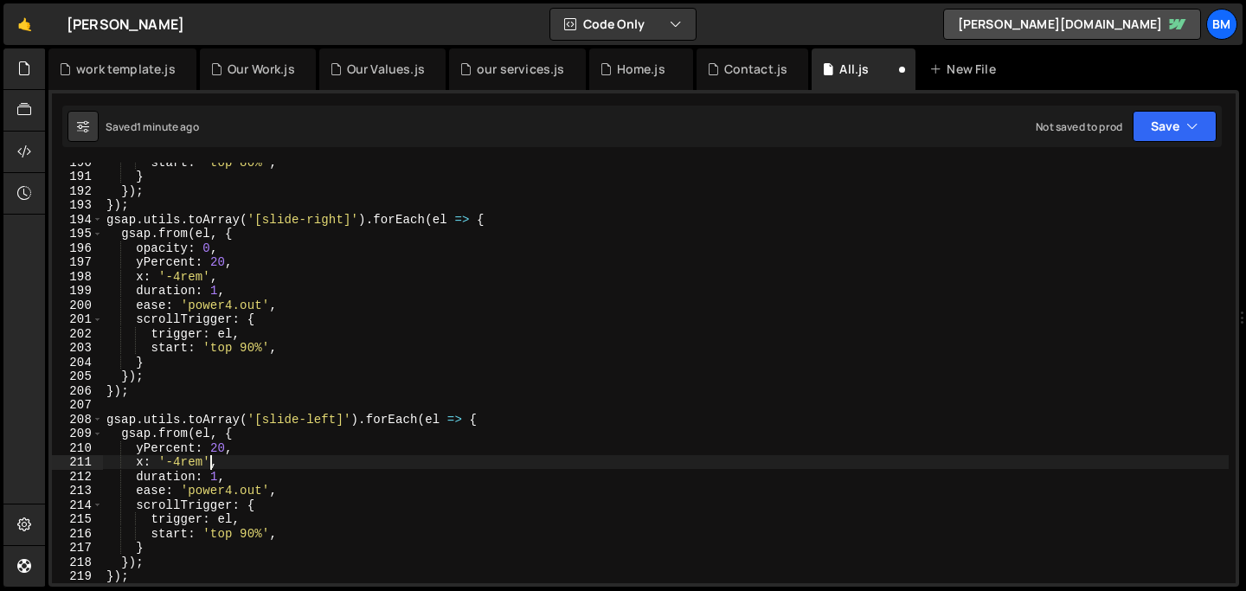
scroll to position [0, 7]
click at [248, 458] on div "start : 'top 80%' , } }) ; }) ; gsap . utils . toArray ( '[slide-right]' ) . fo…" at bounding box center [666, 379] width 1126 height 449
click at [244, 430] on div "start : 'top 80%' , } }) ; }) ; gsap . utils . toArray ( '[slide-right]' ) . fo…" at bounding box center [666, 379] width 1126 height 449
type textarea "gsap.from(el, {"
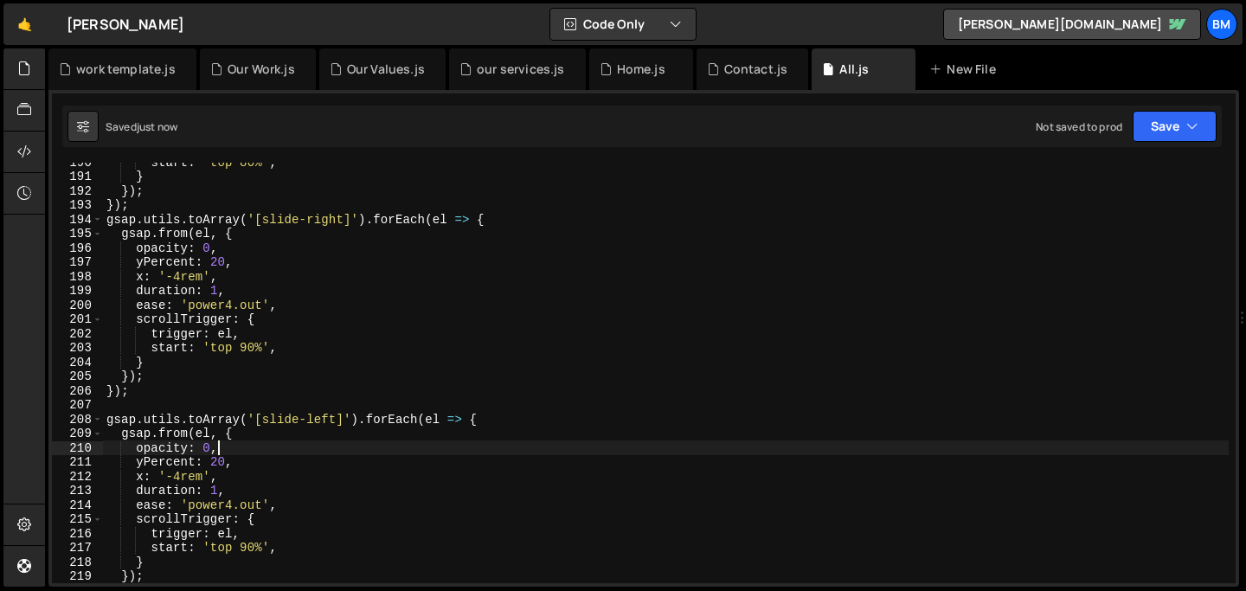
type textarea "opacity: 0,"
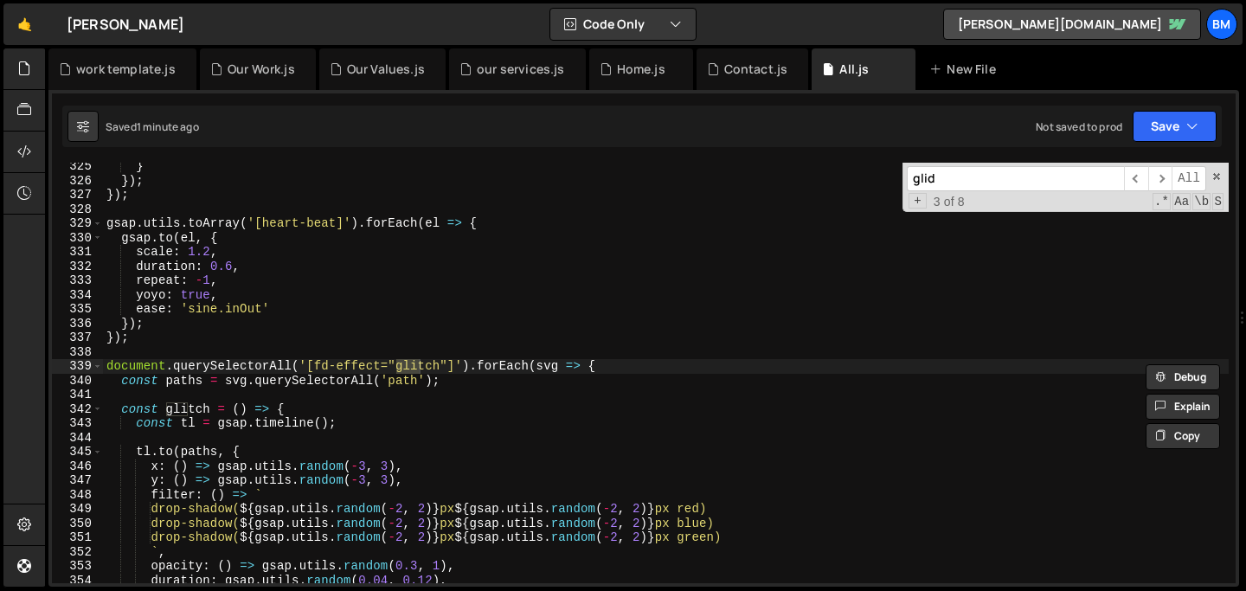
scroll to position [1402, 0]
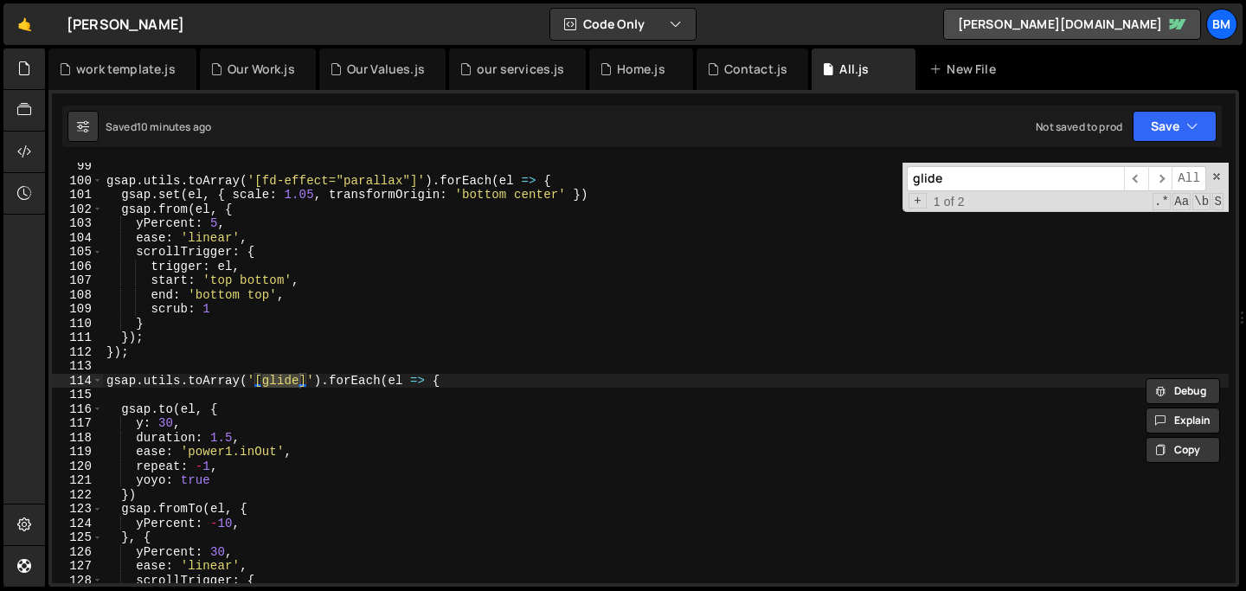
drag, startPoint x: 963, startPoint y: 188, endPoint x: 621, endPoint y: 135, distance: 345.8
click at [621, 135] on div "Debug Explain Copy work template.js Our Work.js Our Values.js our services.js H…" at bounding box center [643, 317] width 1191 height 539
paste input "brands_h-text"
type input "brands_h-text"
click at [643, 63] on div "Home.js" at bounding box center [641, 69] width 48 height 17
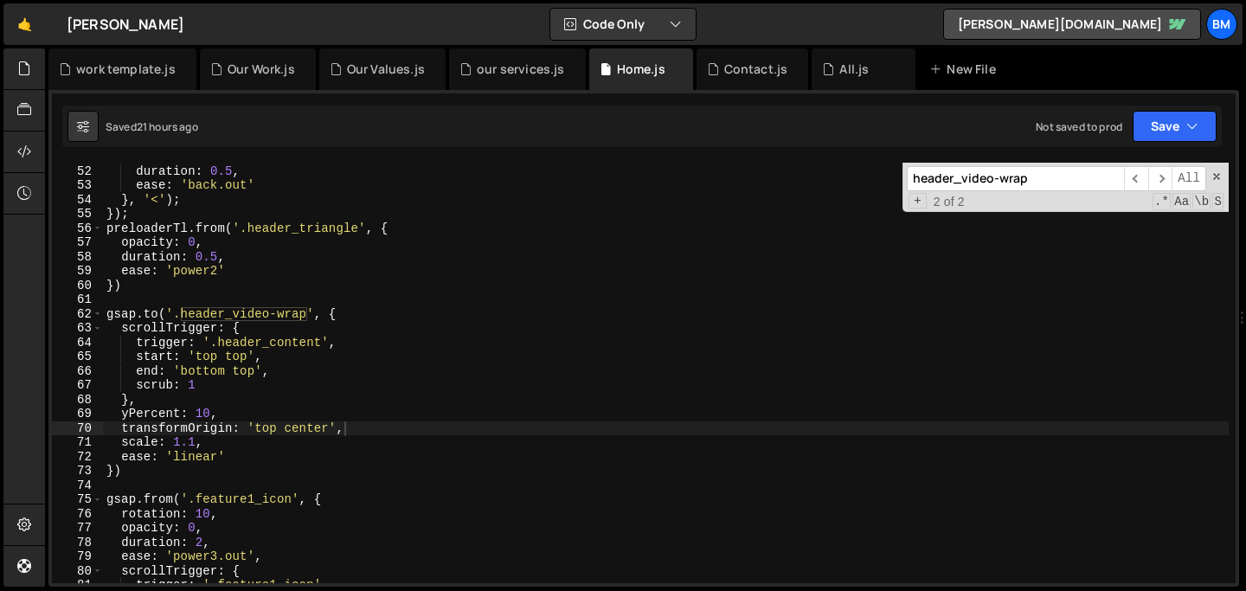
click at [987, 183] on input "header_video-wrap" at bounding box center [1015, 178] width 217 height 25
paste input "brands_h-text"
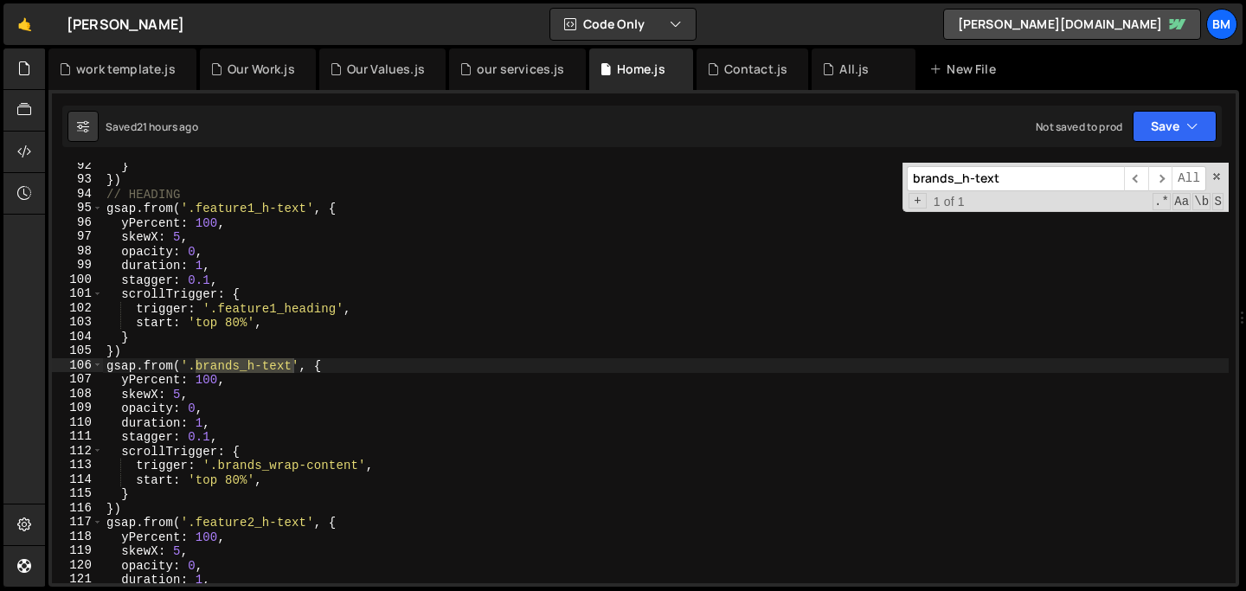
scroll to position [1321, 0]
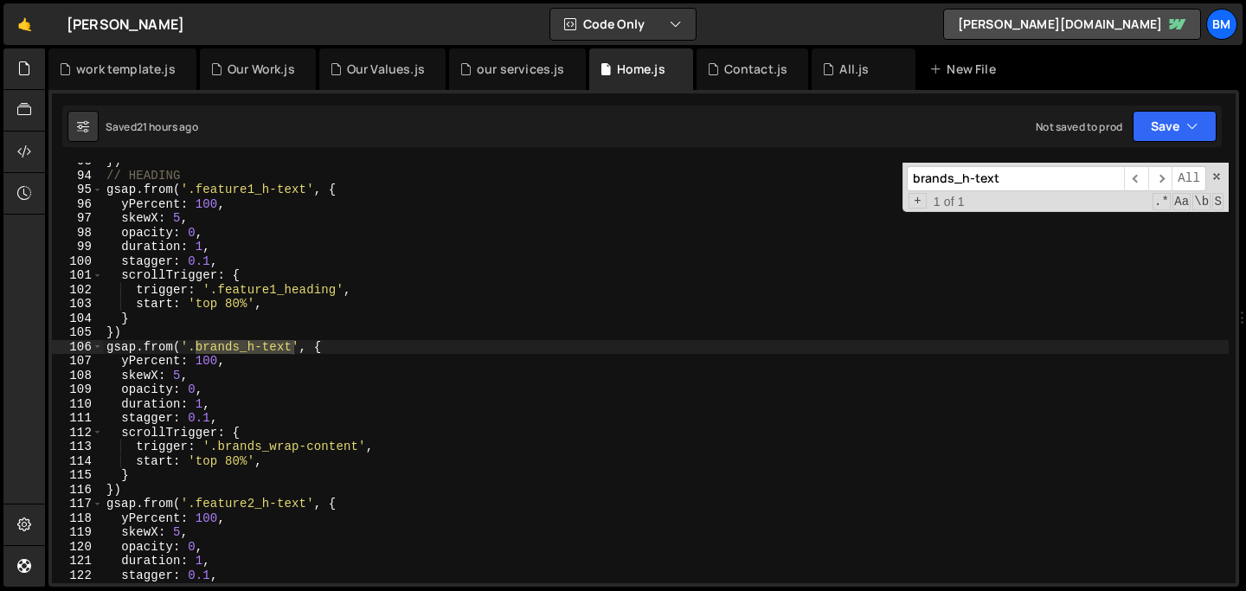
type input "brands_h-text"
click at [359, 346] on div "}) // HEADING gsap . from ( '.feature1_h-text' , { yPercent : 100 , skewX : 5 ,…" at bounding box center [666, 378] width 1126 height 449
click at [137, 330] on div "}) // HEADING gsap . from ( '.feature1_h-text' , { yPercent : 100 , skewX : 5 ,…" at bounding box center [666, 378] width 1126 height 449
type textarea "})"
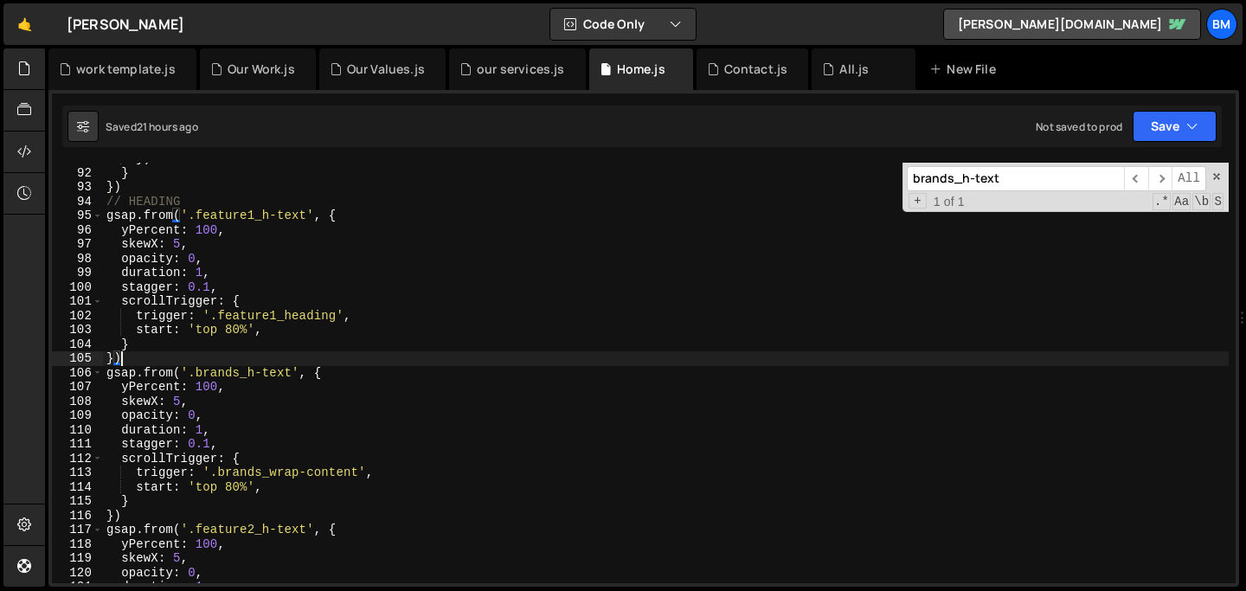
scroll to position [1294, 0]
click at [1218, 178] on span at bounding box center [1216, 176] width 12 height 12
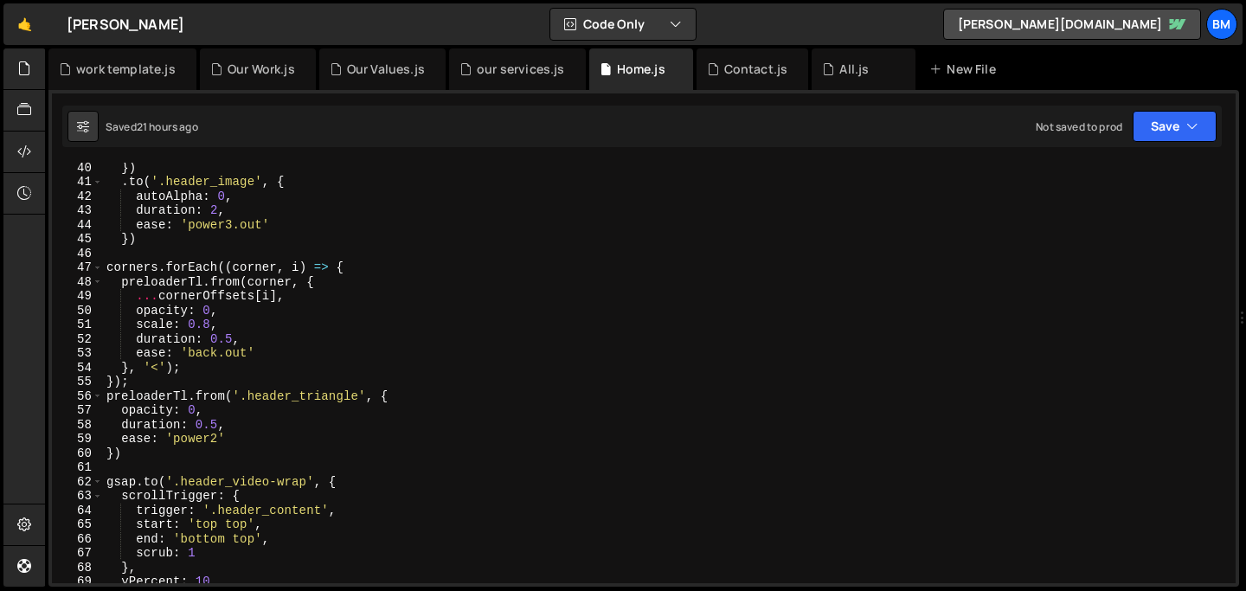
scroll to position [0, 0]
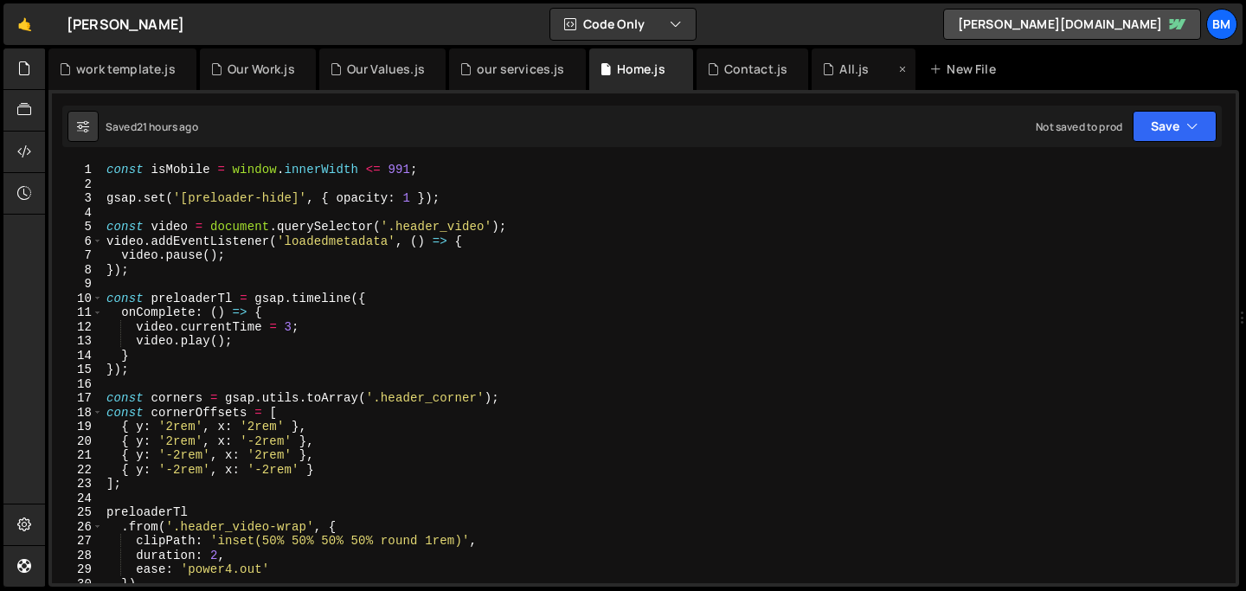
click at [839, 72] on div "All.js" at bounding box center [853, 69] width 29 height 17
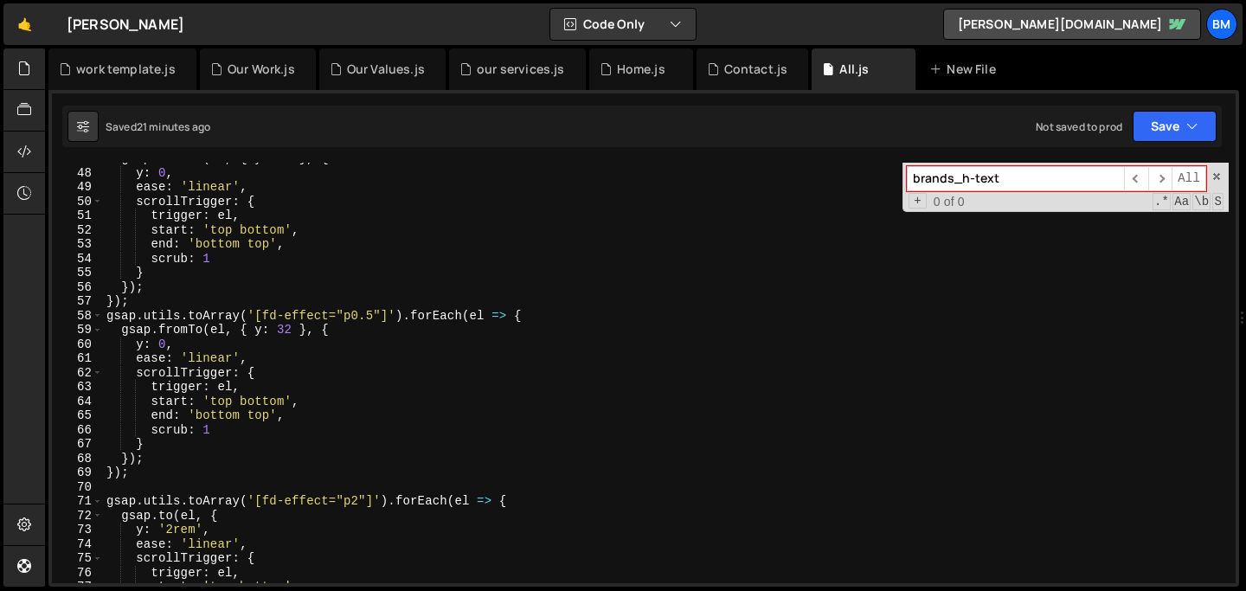
scroll to position [525, 0]
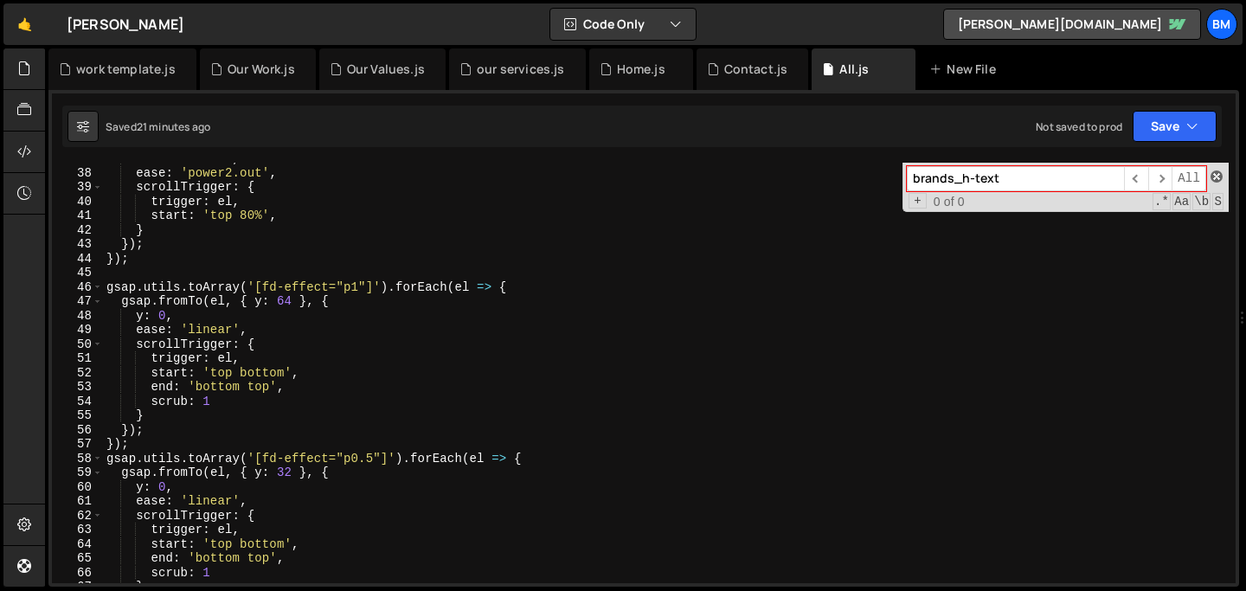
click at [1217, 176] on span at bounding box center [1216, 176] width 12 height 12
type textarea "gsap.utils.toArray('[glide]').forEach(el => {"
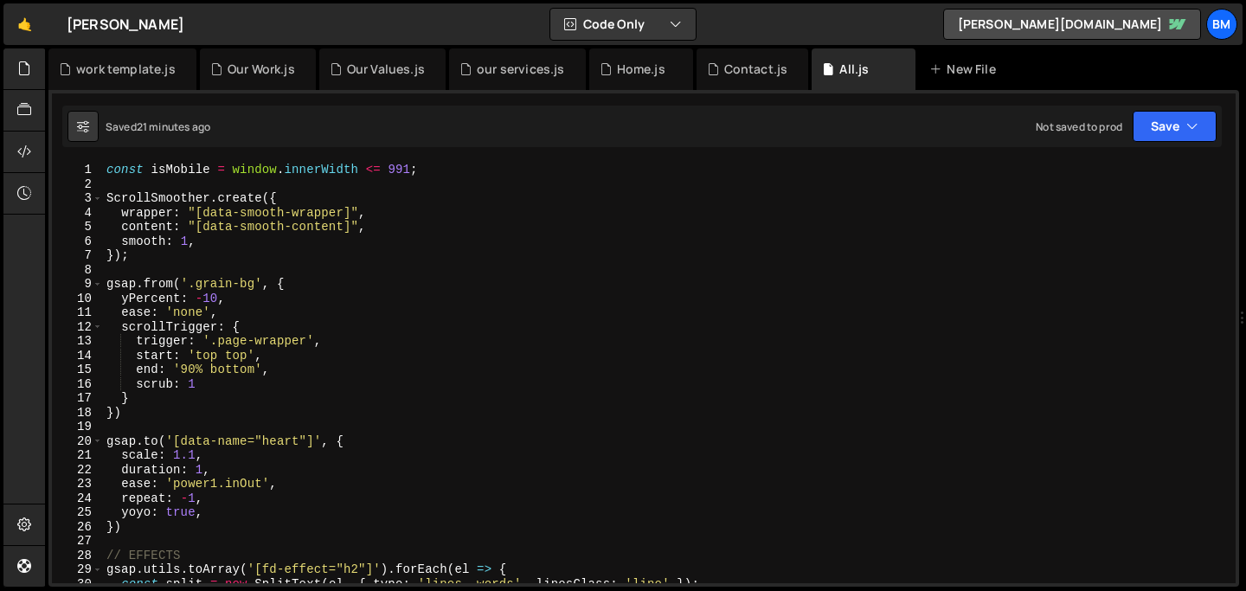
scroll to position [0, 0]
click at [298, 180] on div "const isMobile = window . innerWidth <= 991 ; ScrollSmoother . create ({ wrappe…" at bounding box center [666, 387] width 1126 height 449
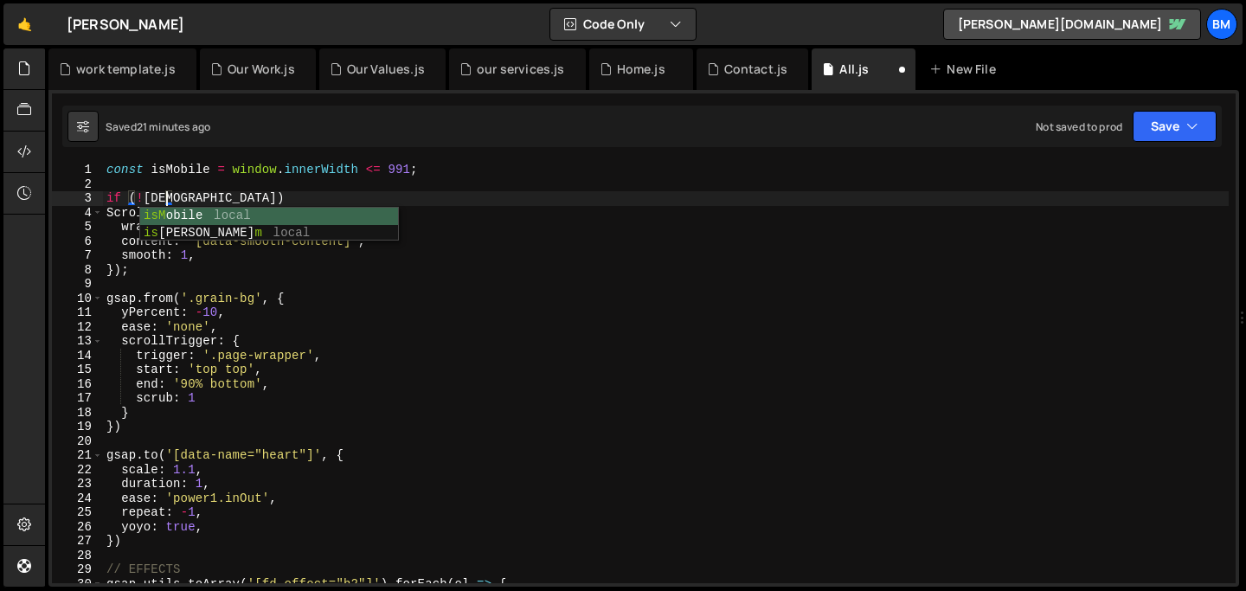
scroll to position [0, 3]
click at [224, 201] on div "const isMobile = window . innerWidth <= 991 ; if ( ! isMobile ) ScrollSmoother …" at bounding box center [666, 387] width 1126 height 449
type textarea "if (!isMobile) {"
click at [137, 286] on div "const isMobile = window . innerWidth <= 991 ; if ( ! isMobile ) { ScrollSmoothe…" at bounding box center [666, 387] width 1126 height 449
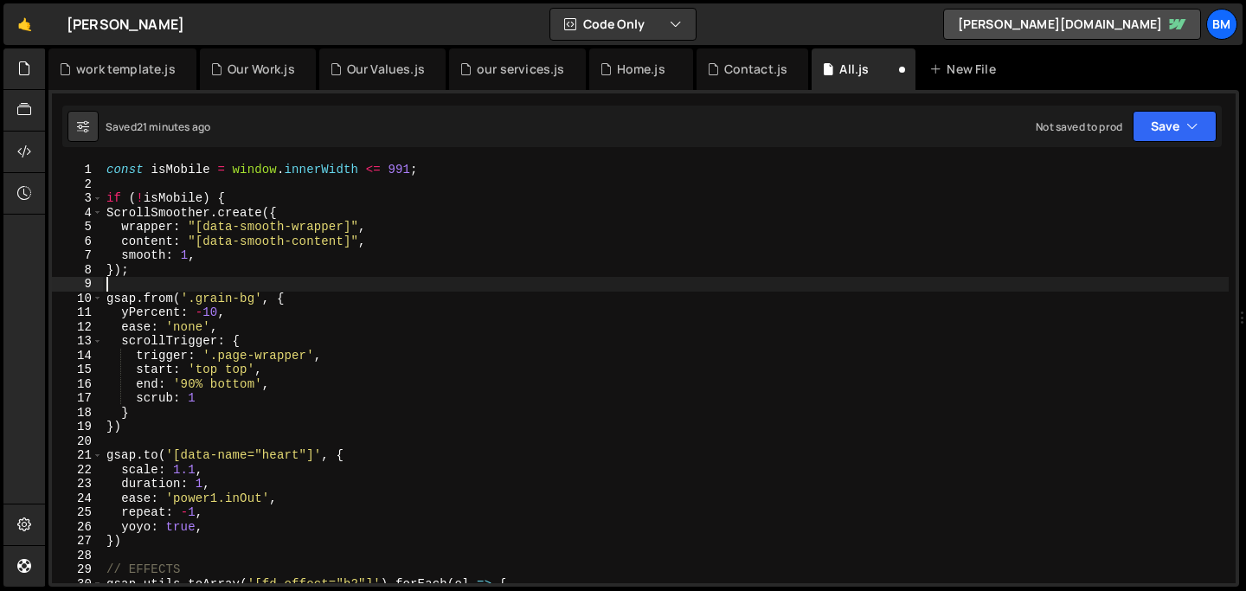
scroll to position [0, 0]
type textarea "}"
